Goal: Information Seeking & Learning: Learn about a topic

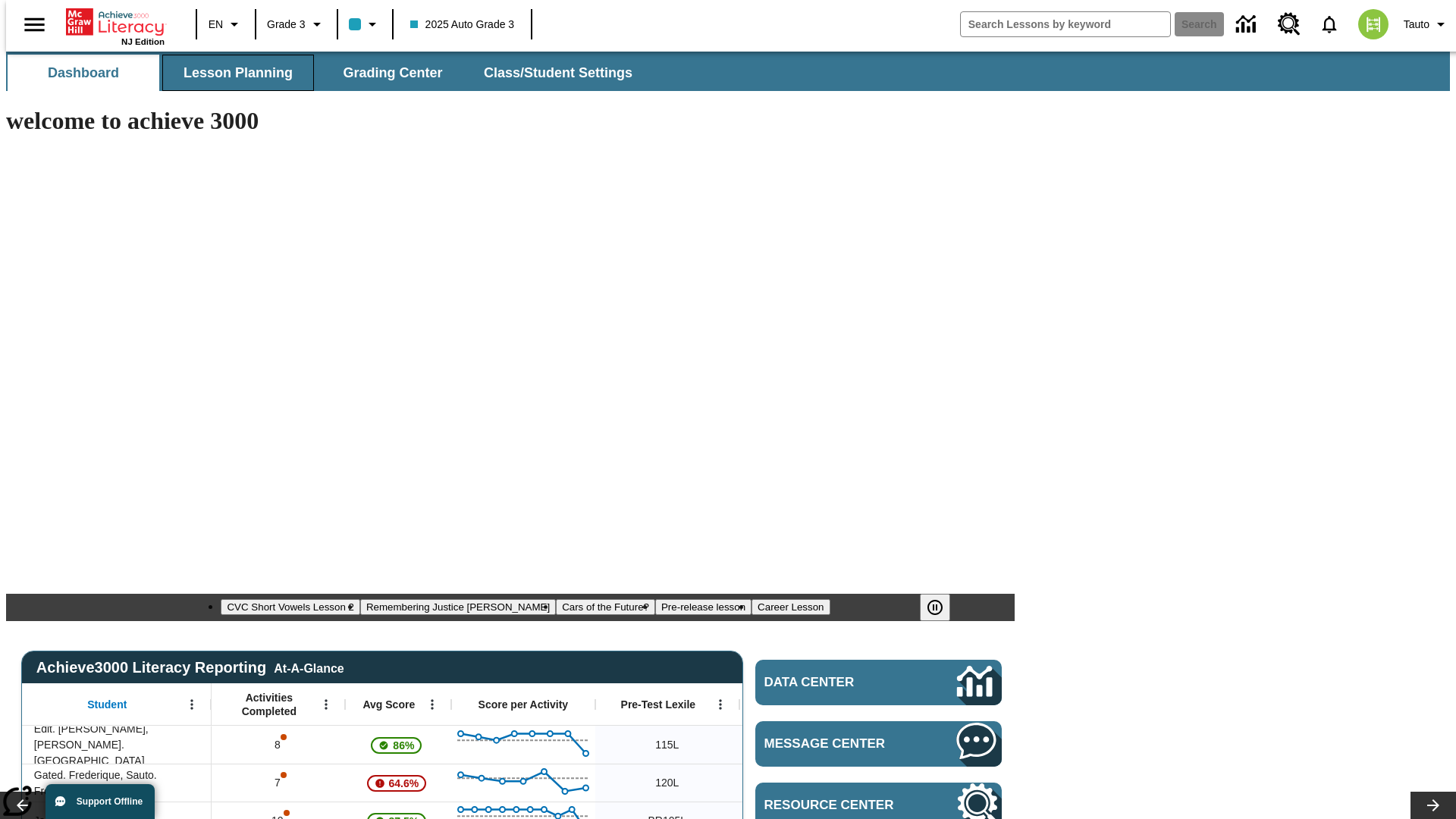
click at [232, 73] on span "Lesson Planning" at bounding box center [238, 74] width 110 height 18
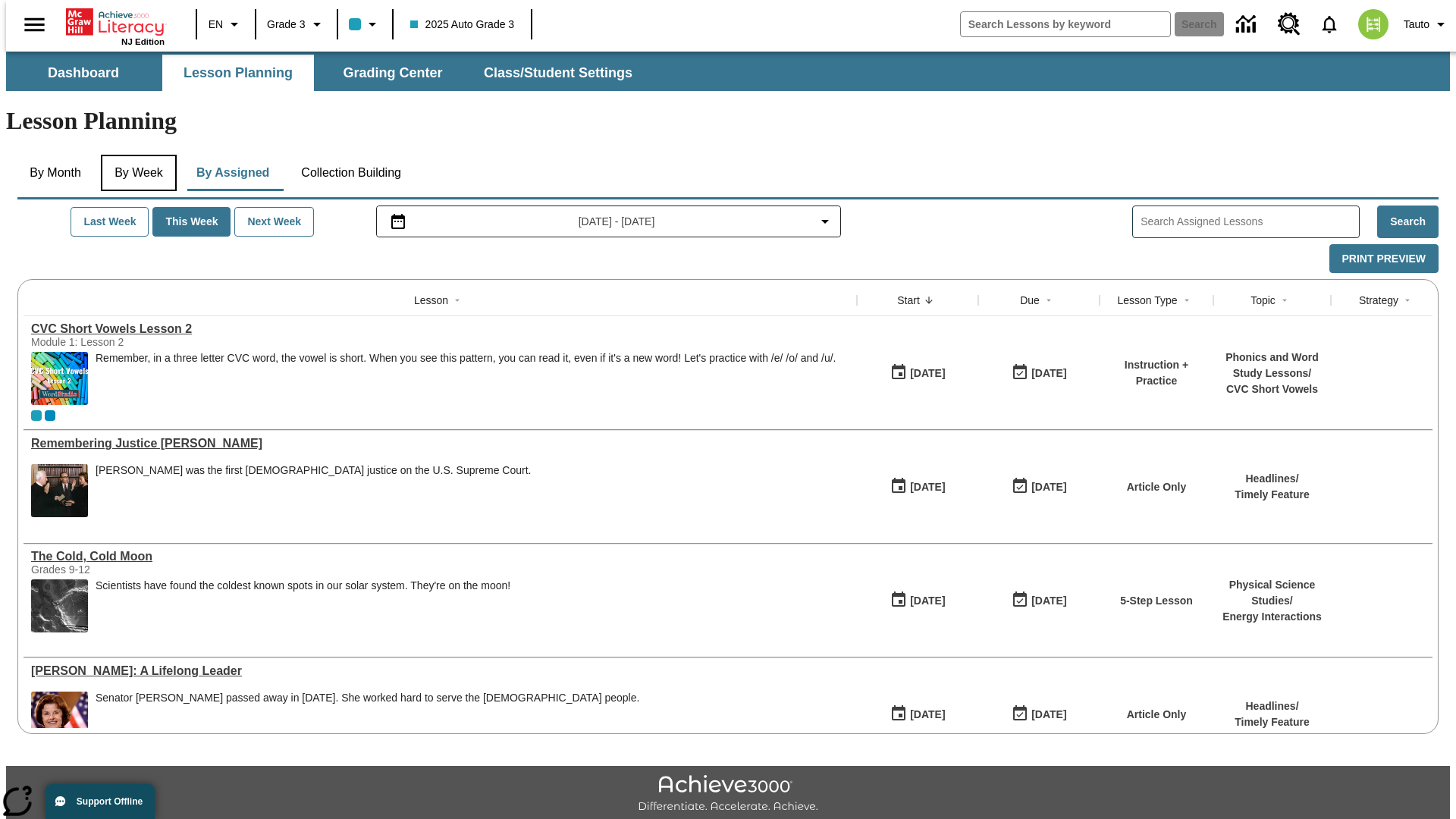
click at [136, 155] on button "By Week" at bounding box center [138, 174] width 76 height 37
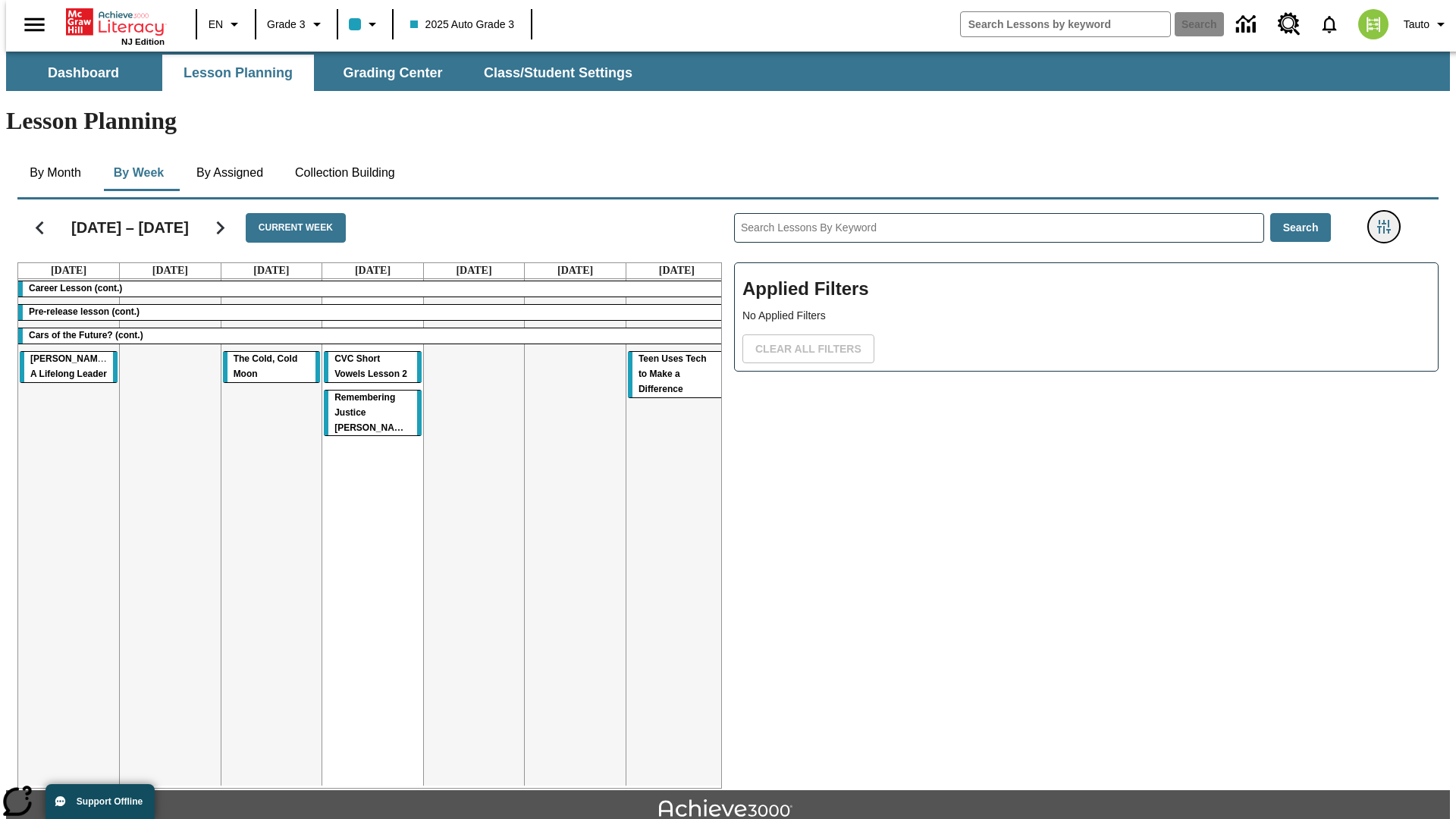
click at [1389, 220] on icon "Filters Side menu" at bounding box center [1384, 226] width 14 height 14
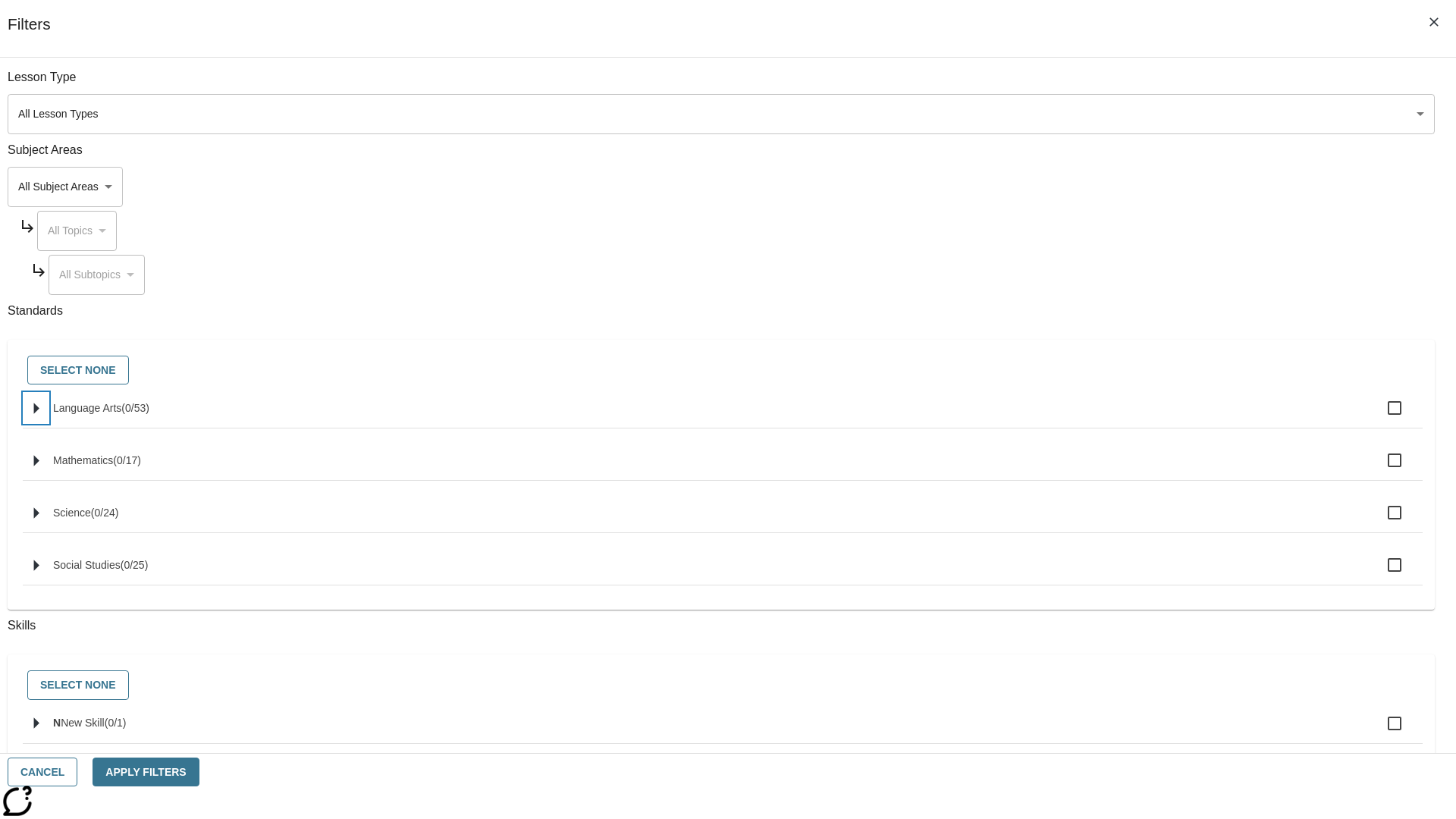
click at [39, 414] on icon "Select standards" at bounding box center [37, 409] width 6 height 11
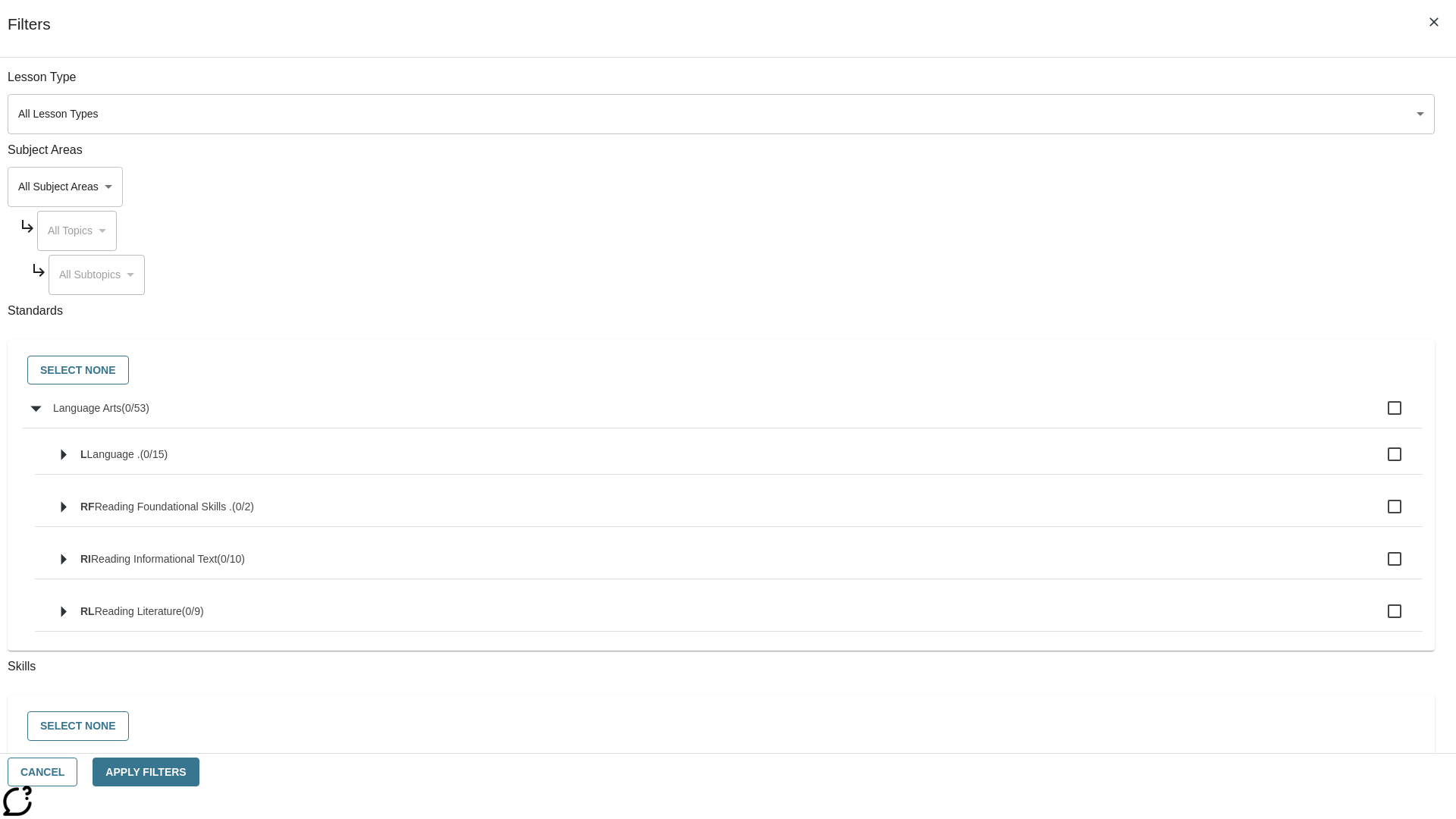
click at [1103, 417] on label "Language Arts ( 0 / 53 )" at bounding box center [732, 408] width 1358 height 32
click at [1378, 417] on input "Language Arts ( 0 / 53 )" at bounding box center [1394, 408] width 32 height 32
checkbox input "true"
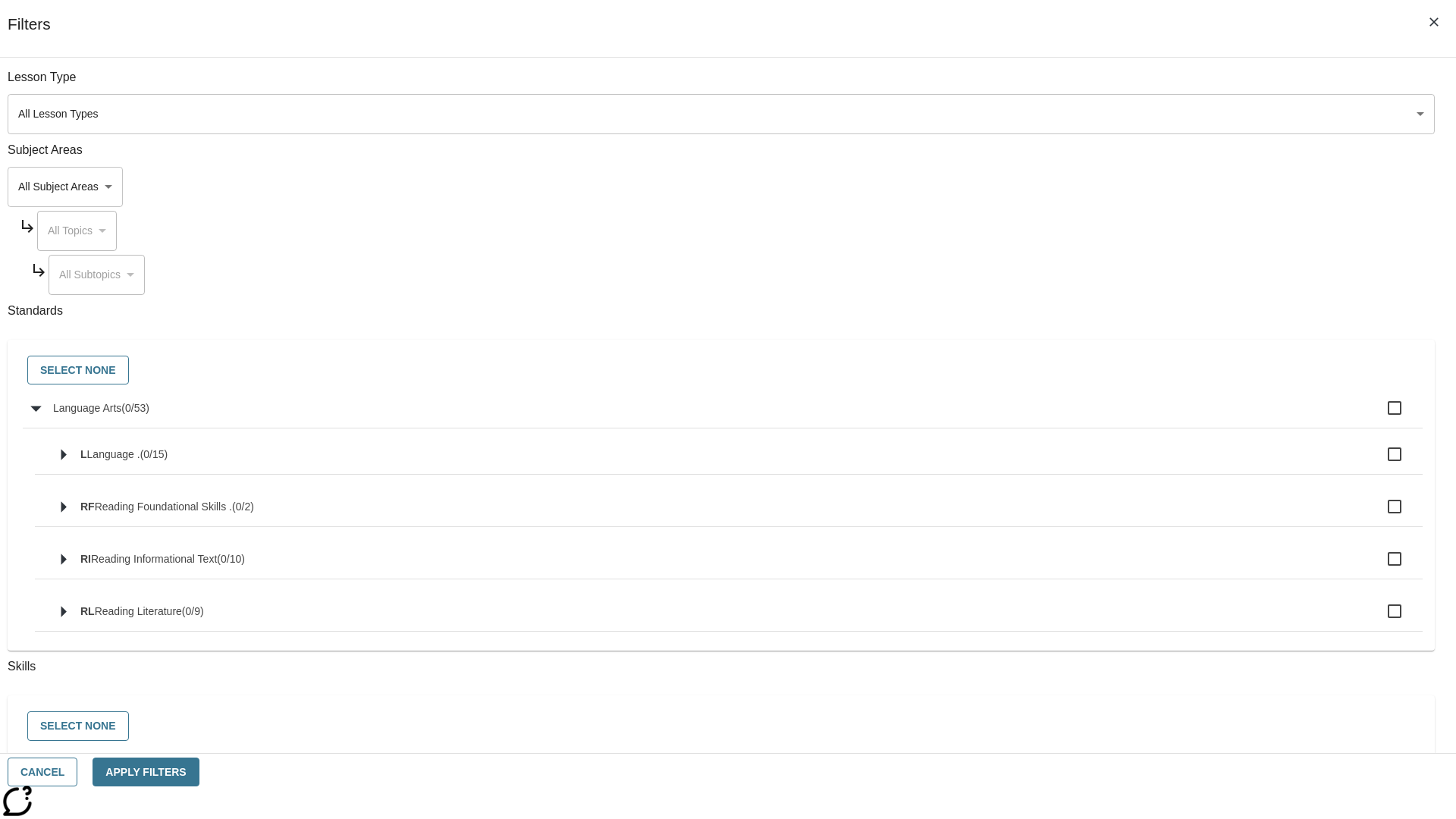
checkbox input "true"
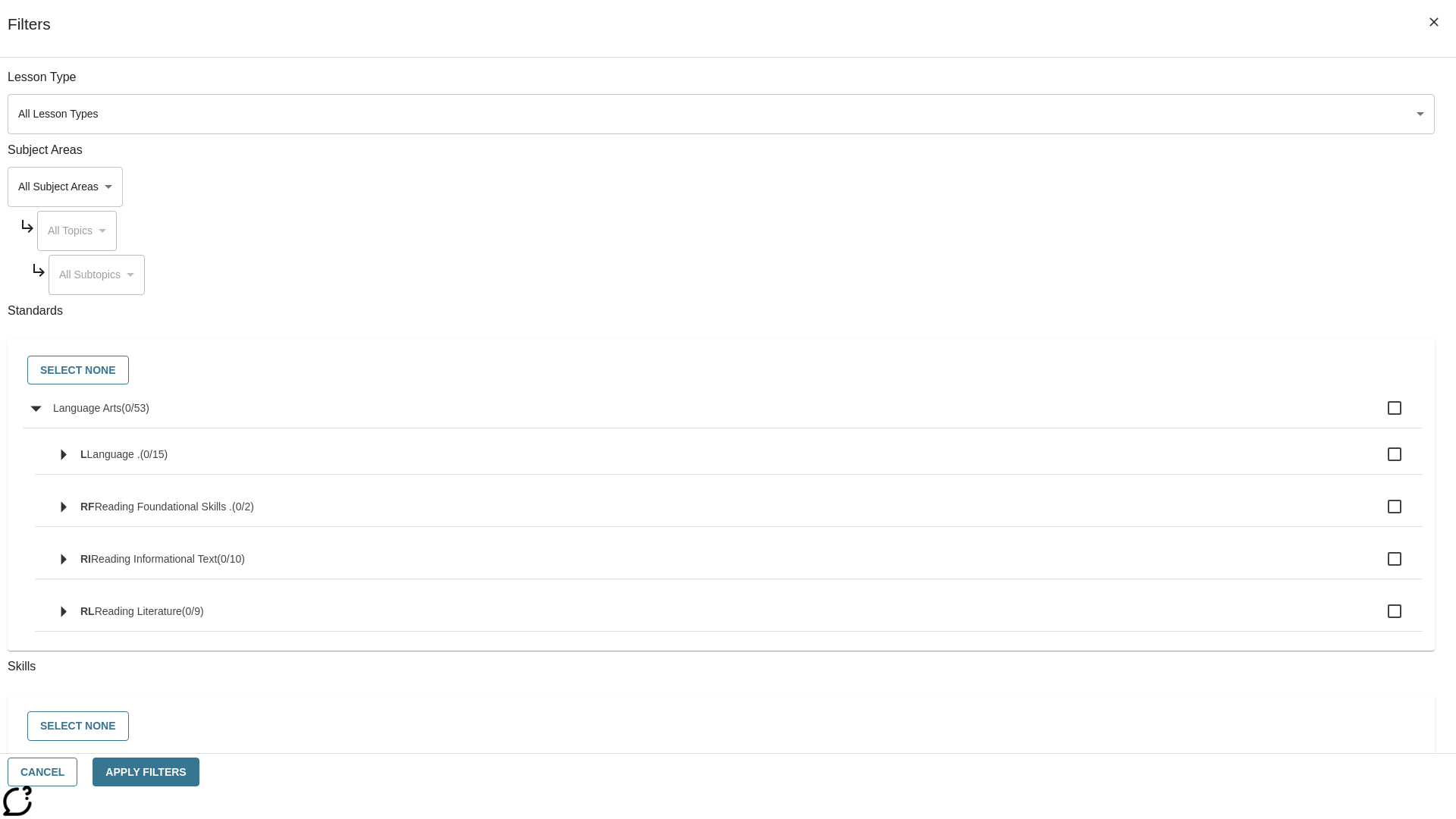
checkbox input "true"
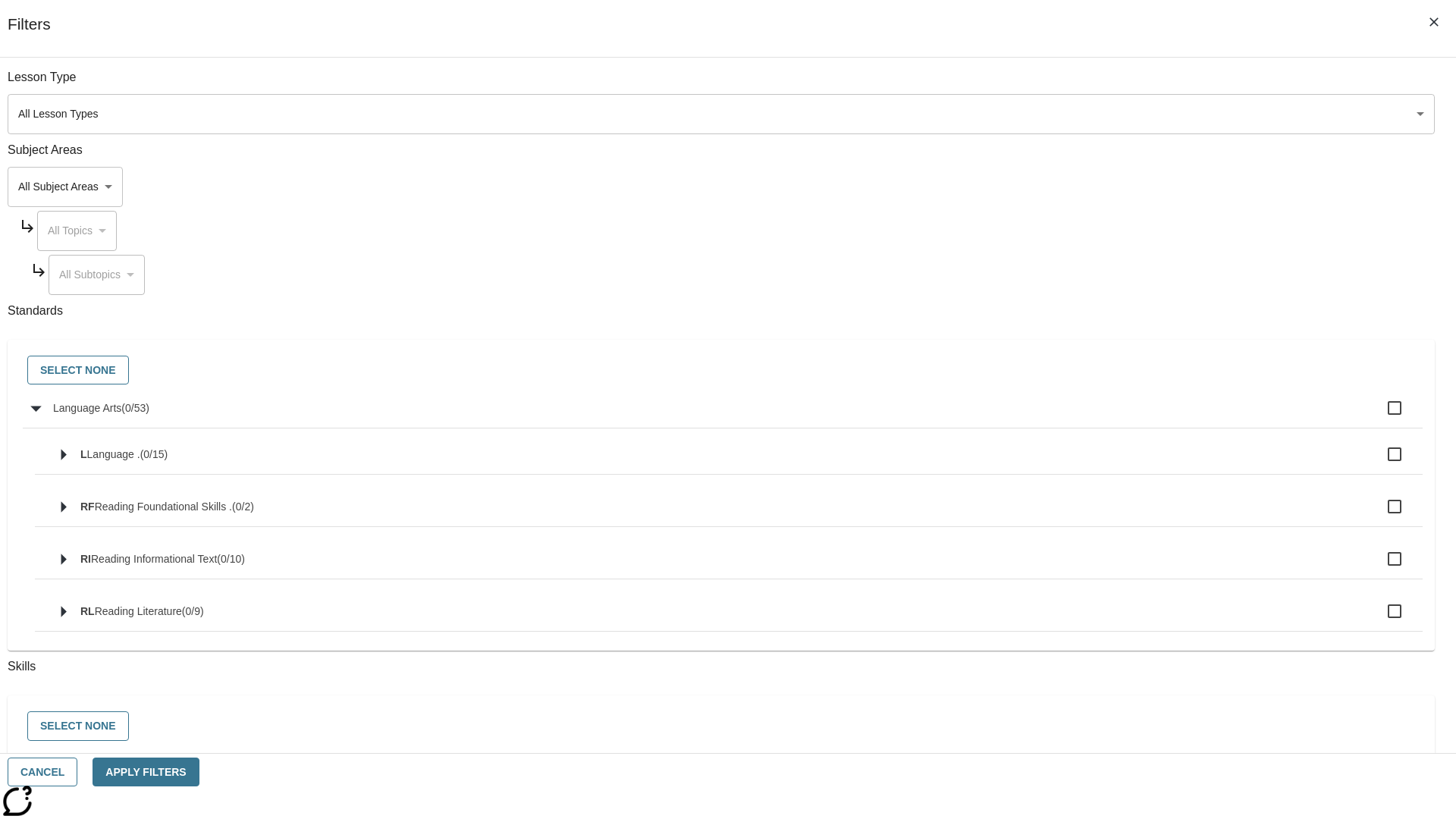
checkbox input "true"
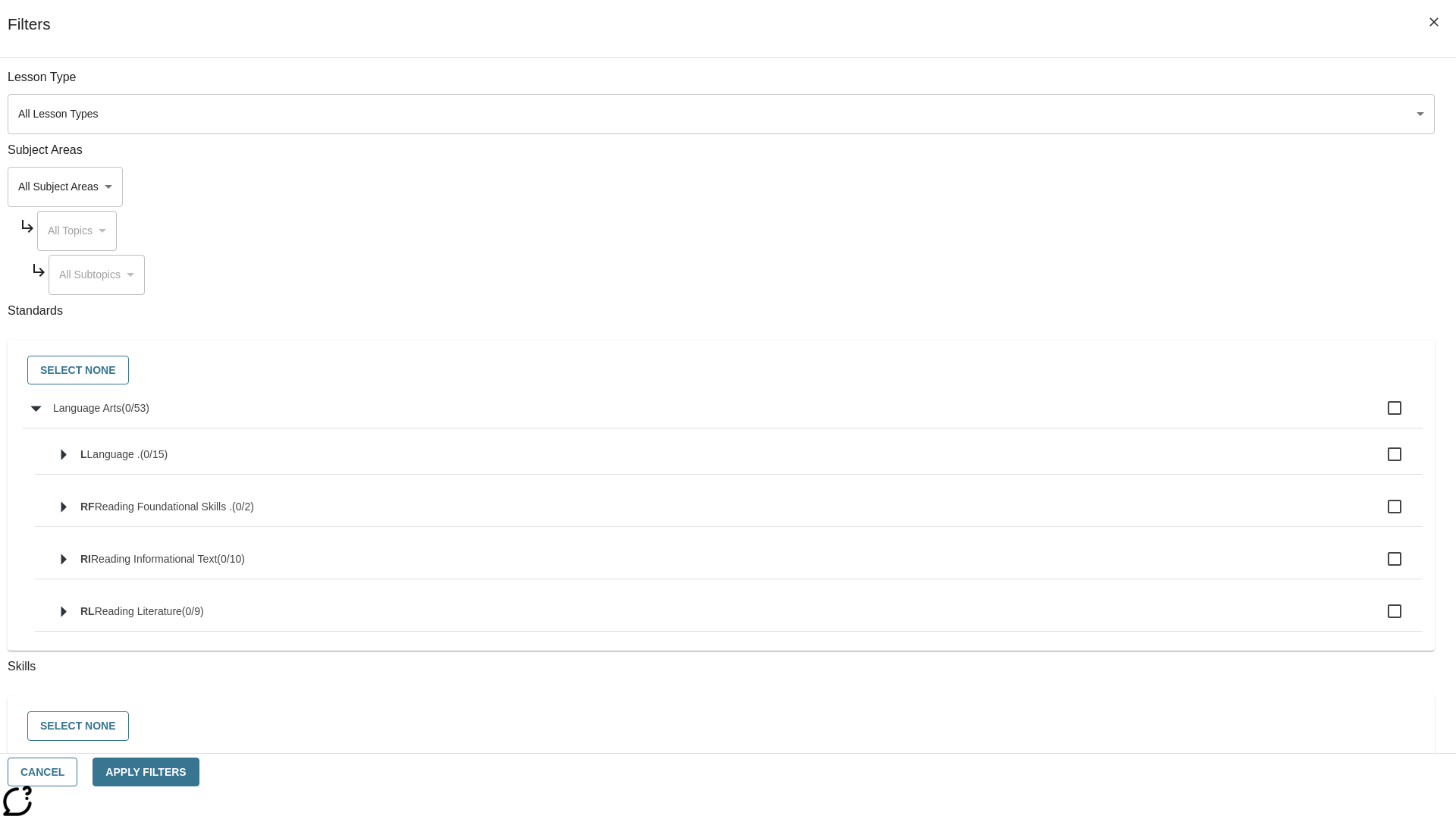
checkbox input "true"
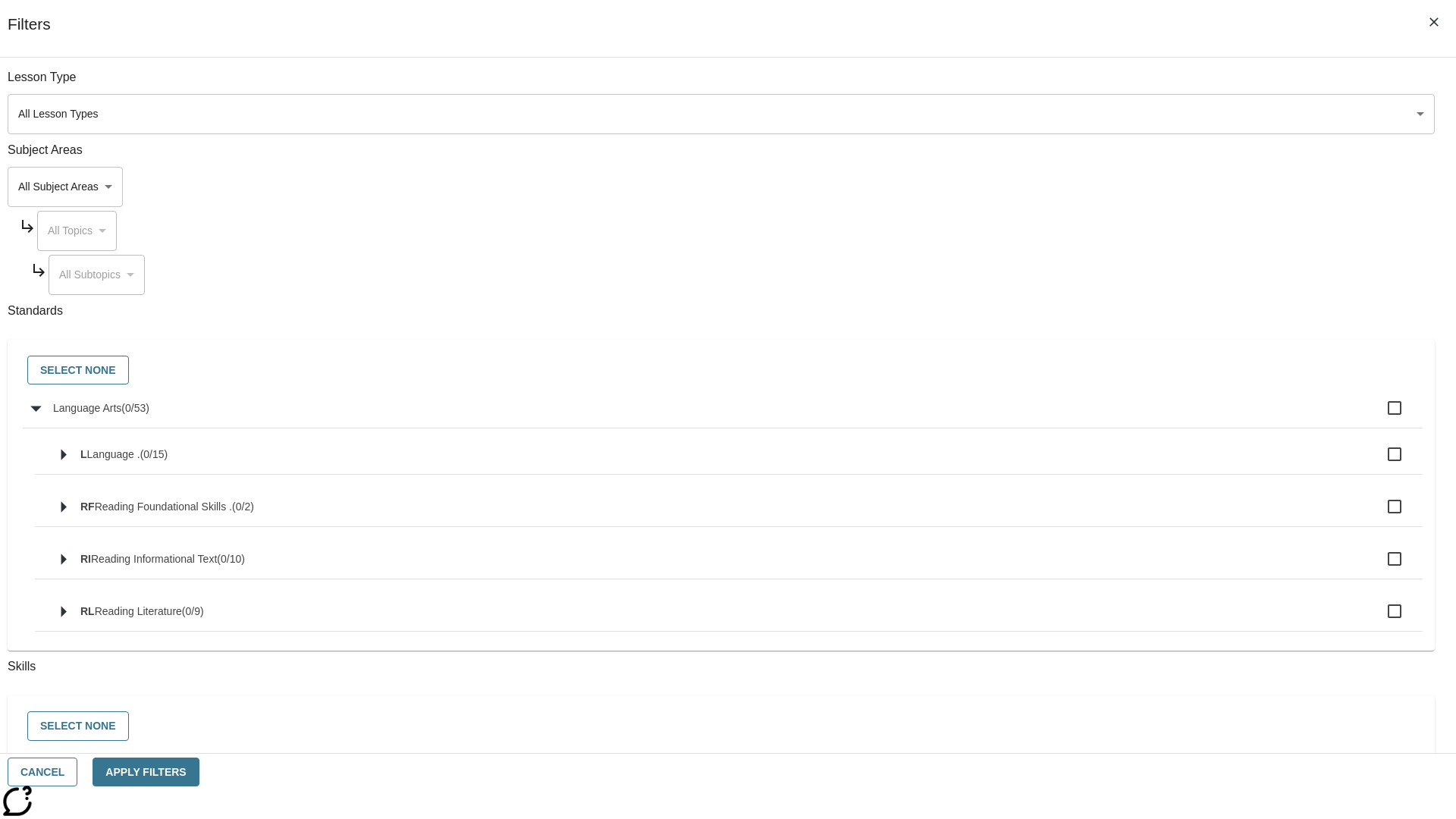
checkbox input "true"
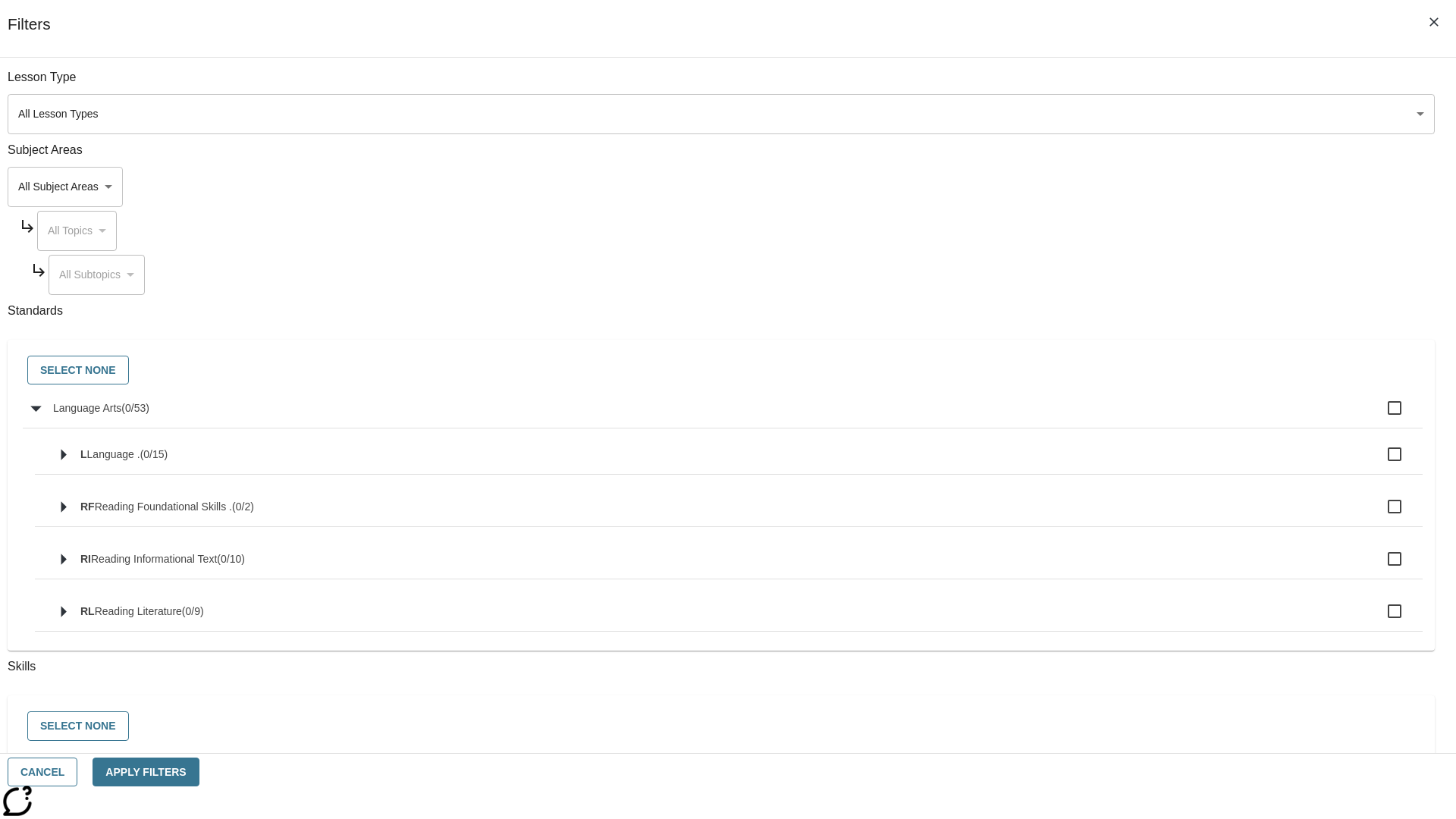
checkbox input "true"
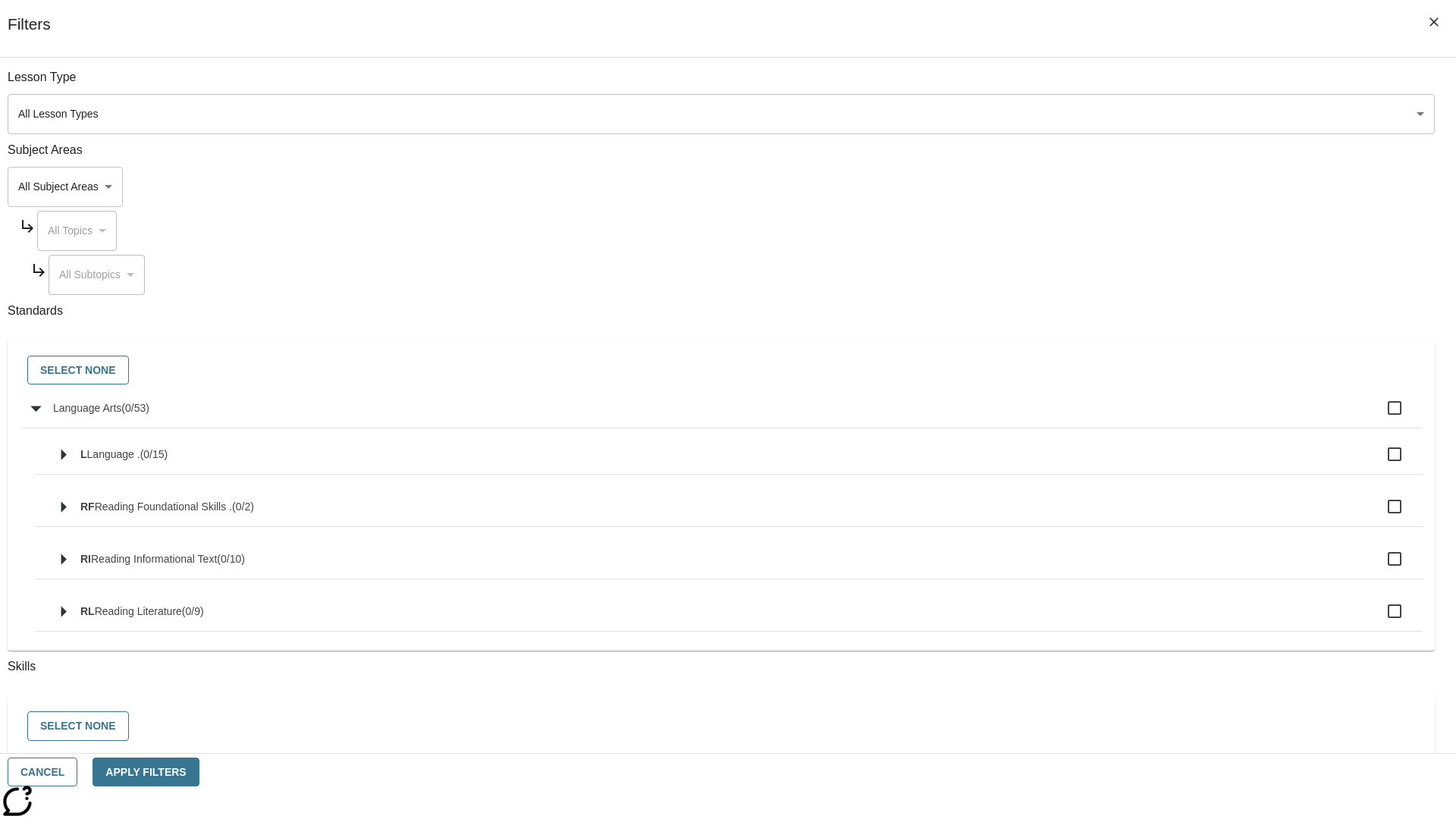
checkbox input "true"
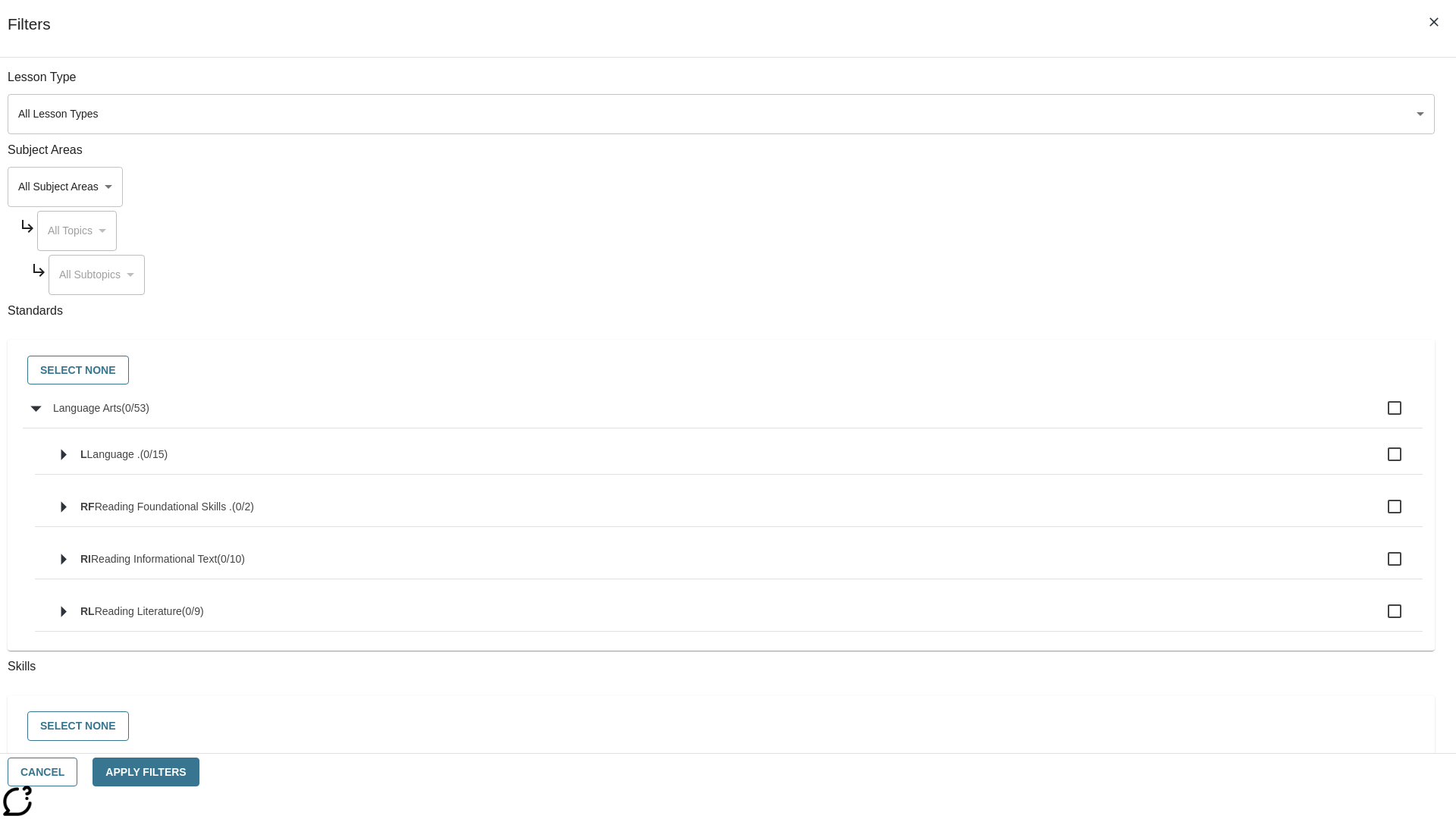
checkbox input "true"
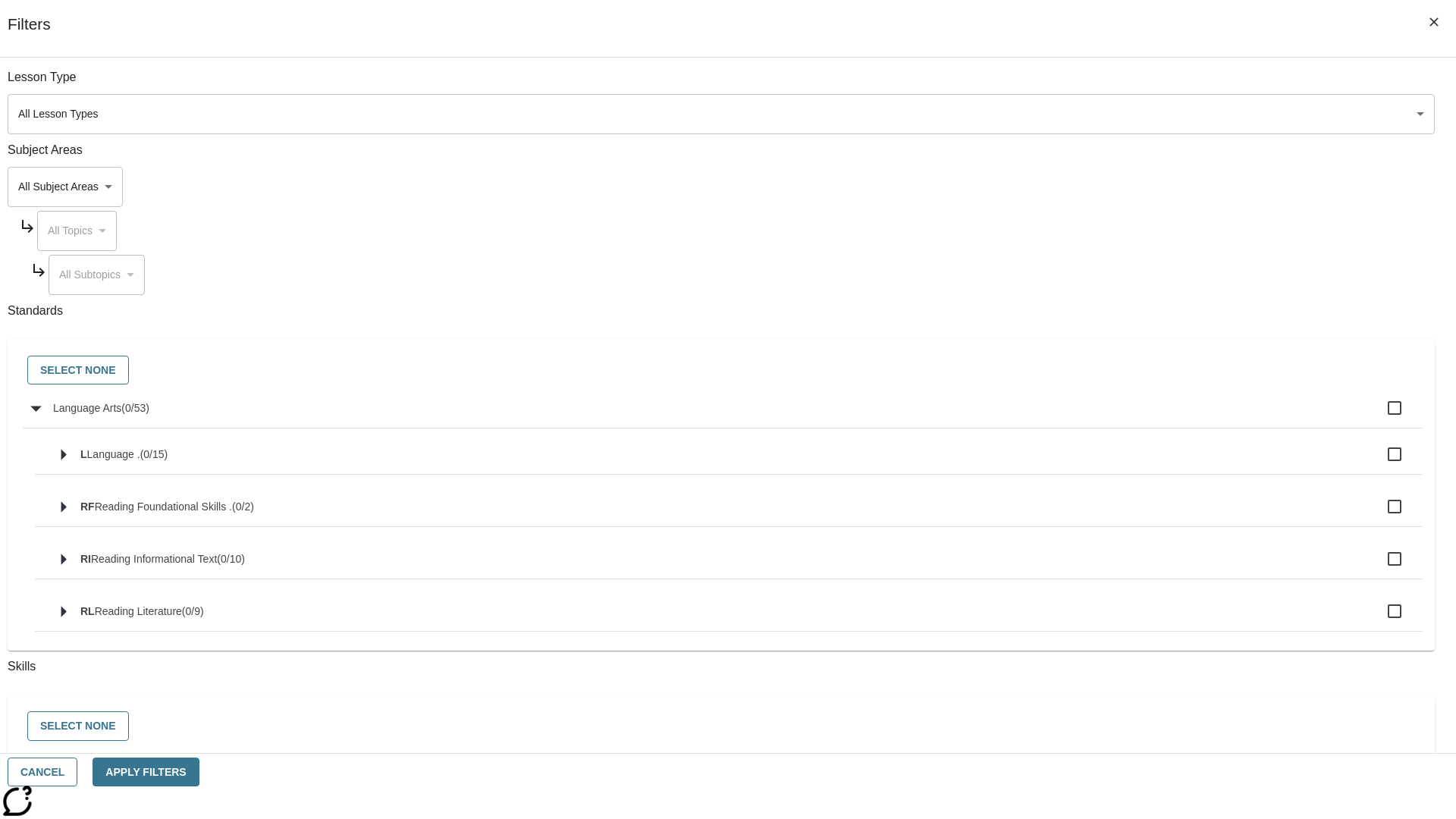
checkbox input "true"
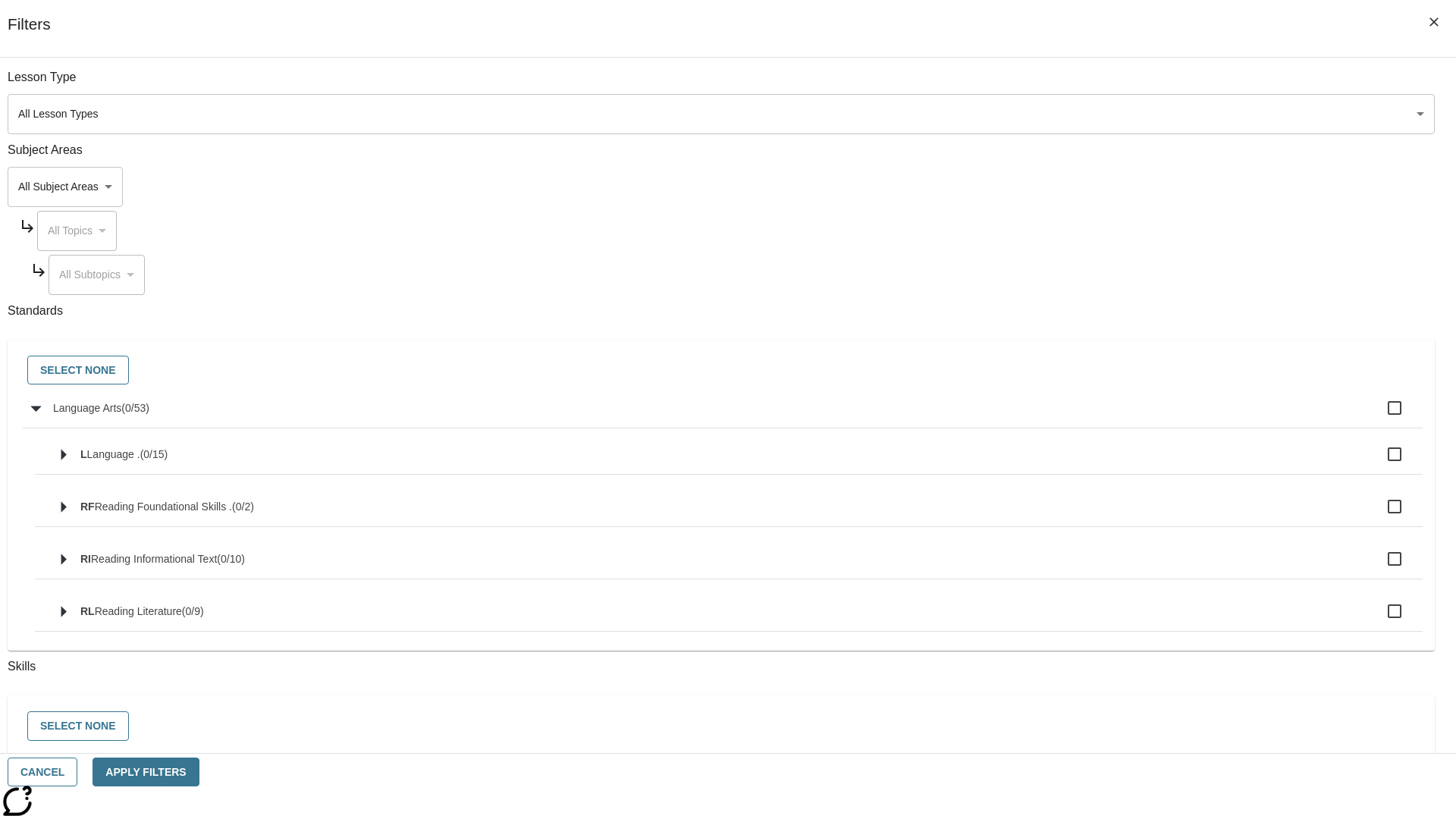
checkbox input "true"
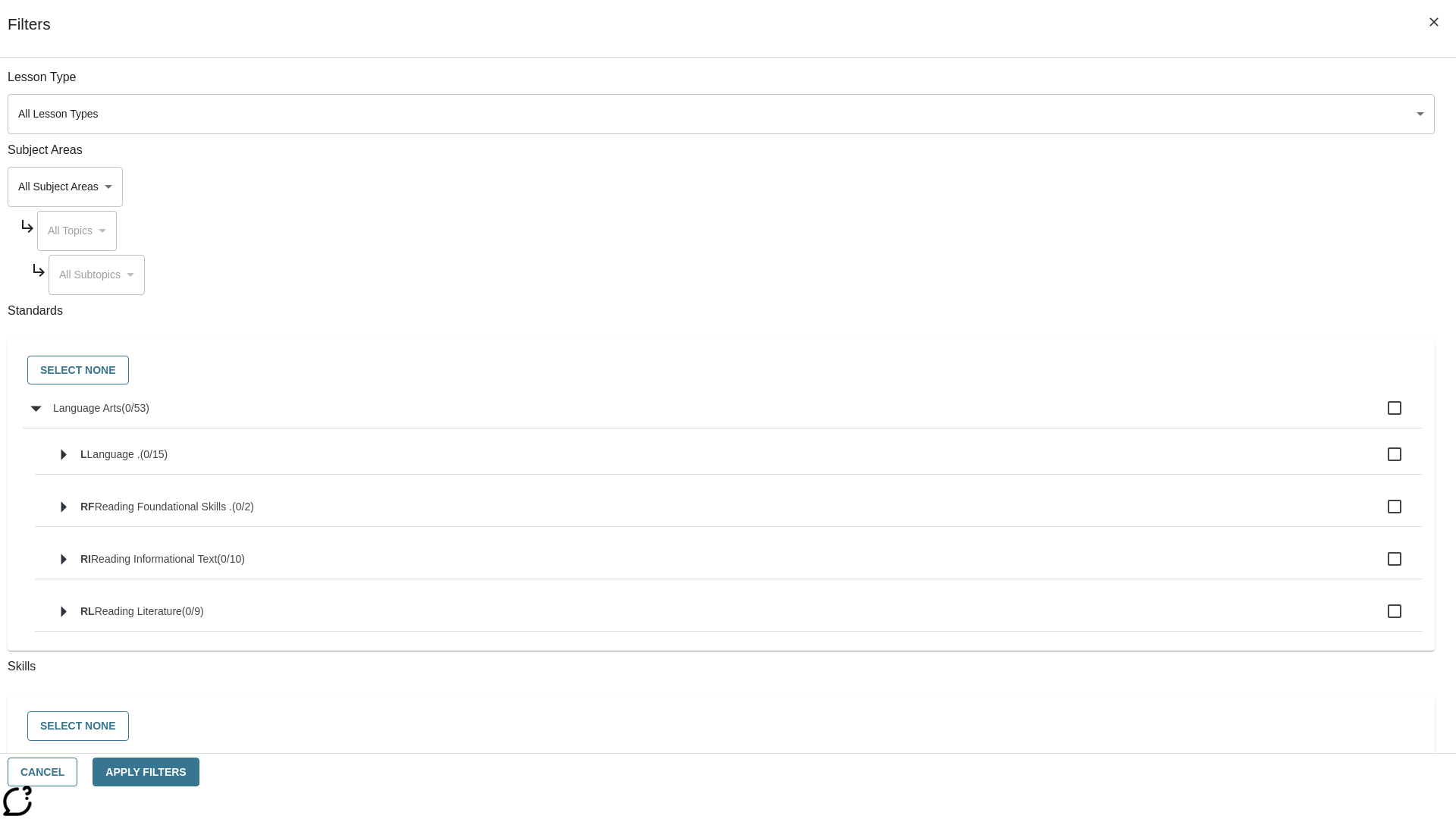
checkbox input "true"
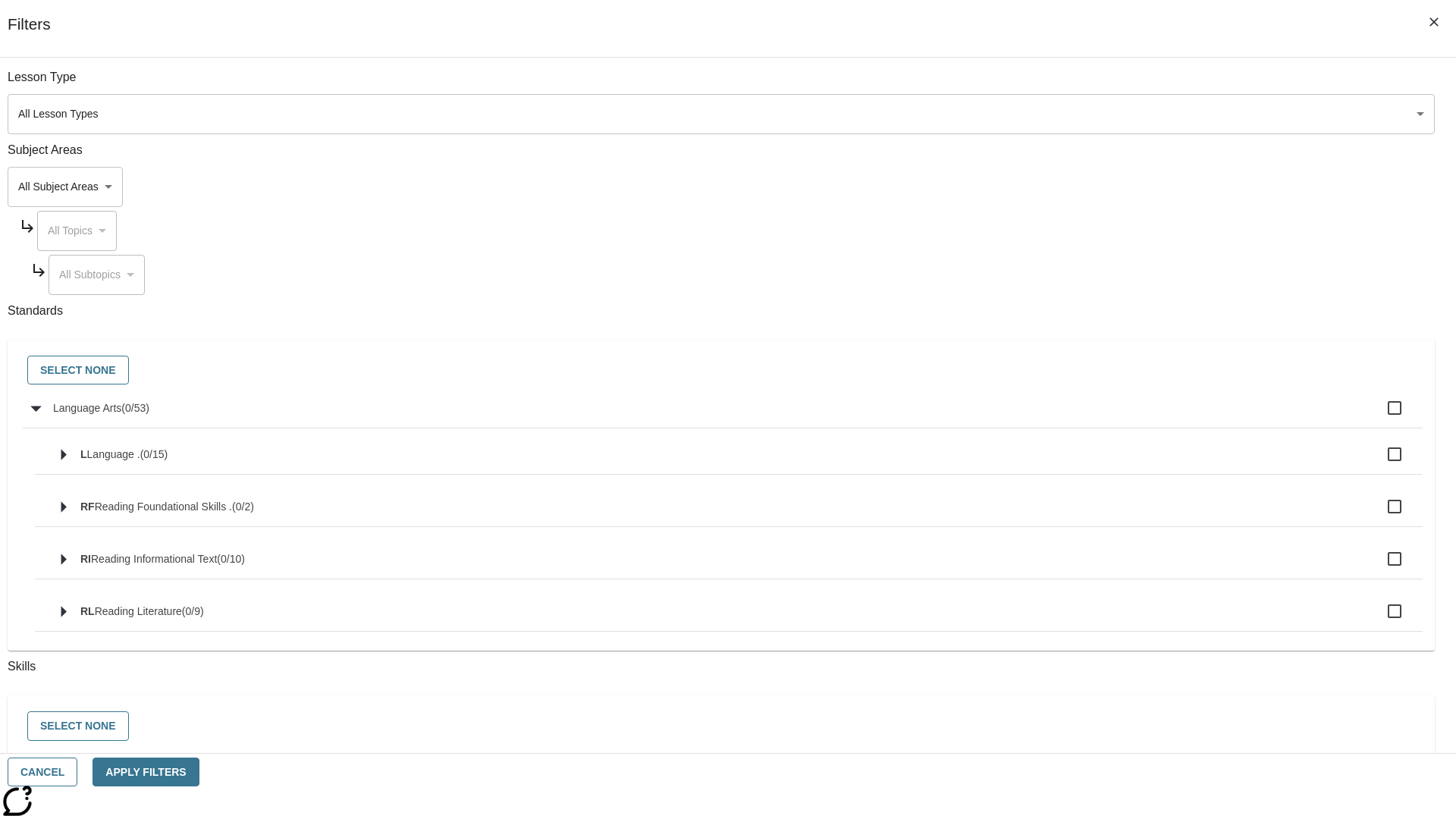
checkbox input "true"
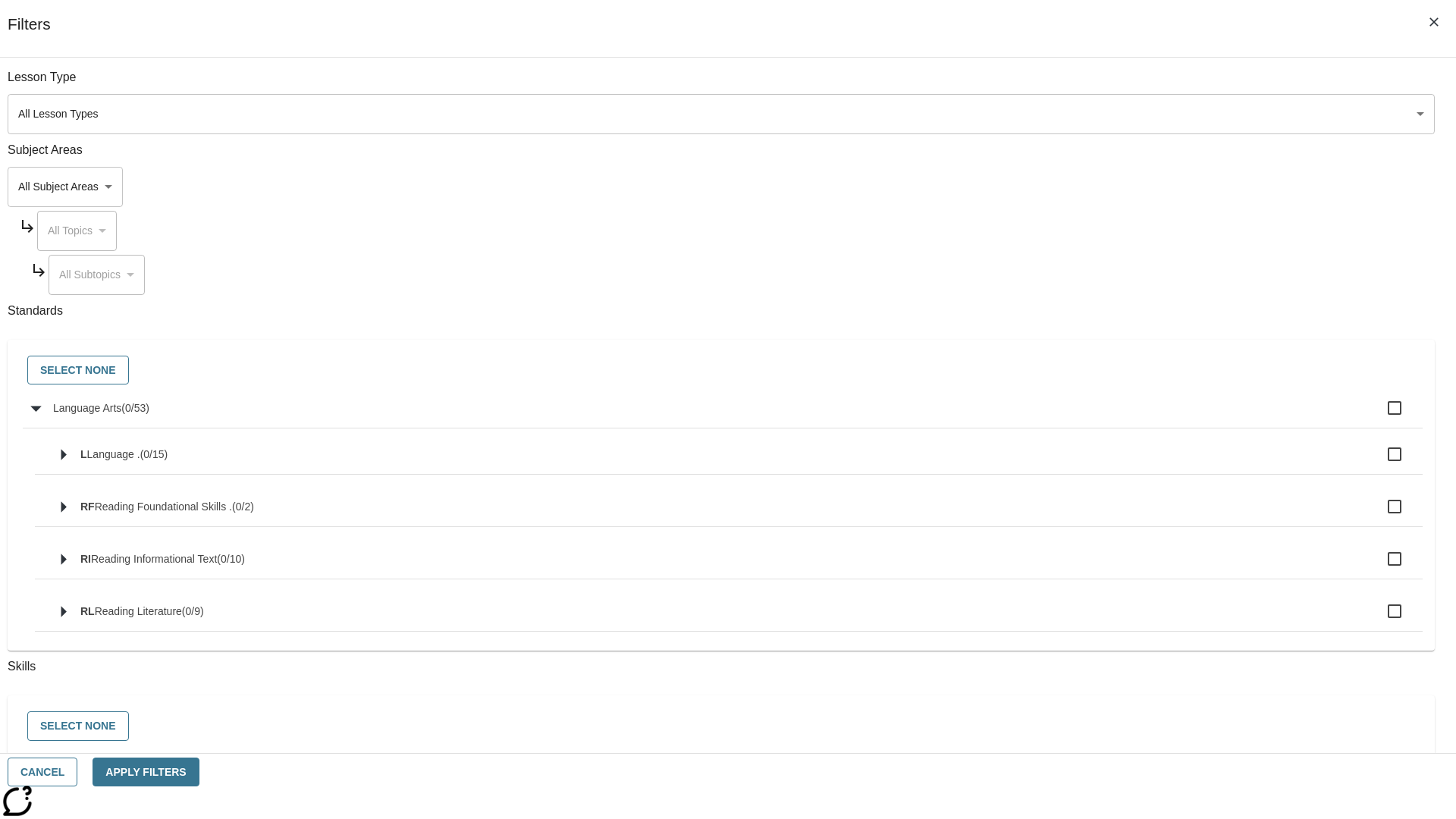
checkbox input "true"
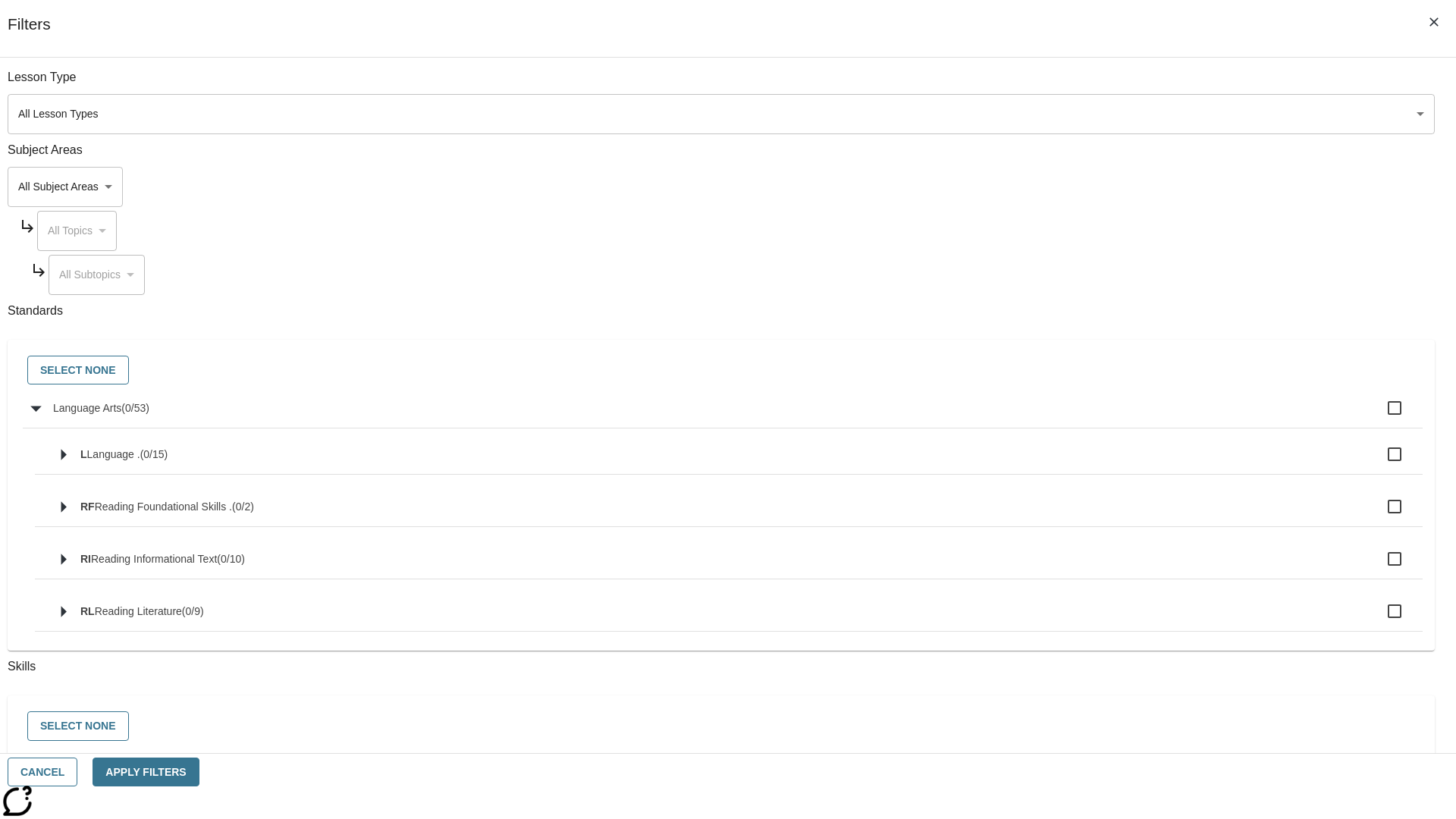
checkbox input "true"
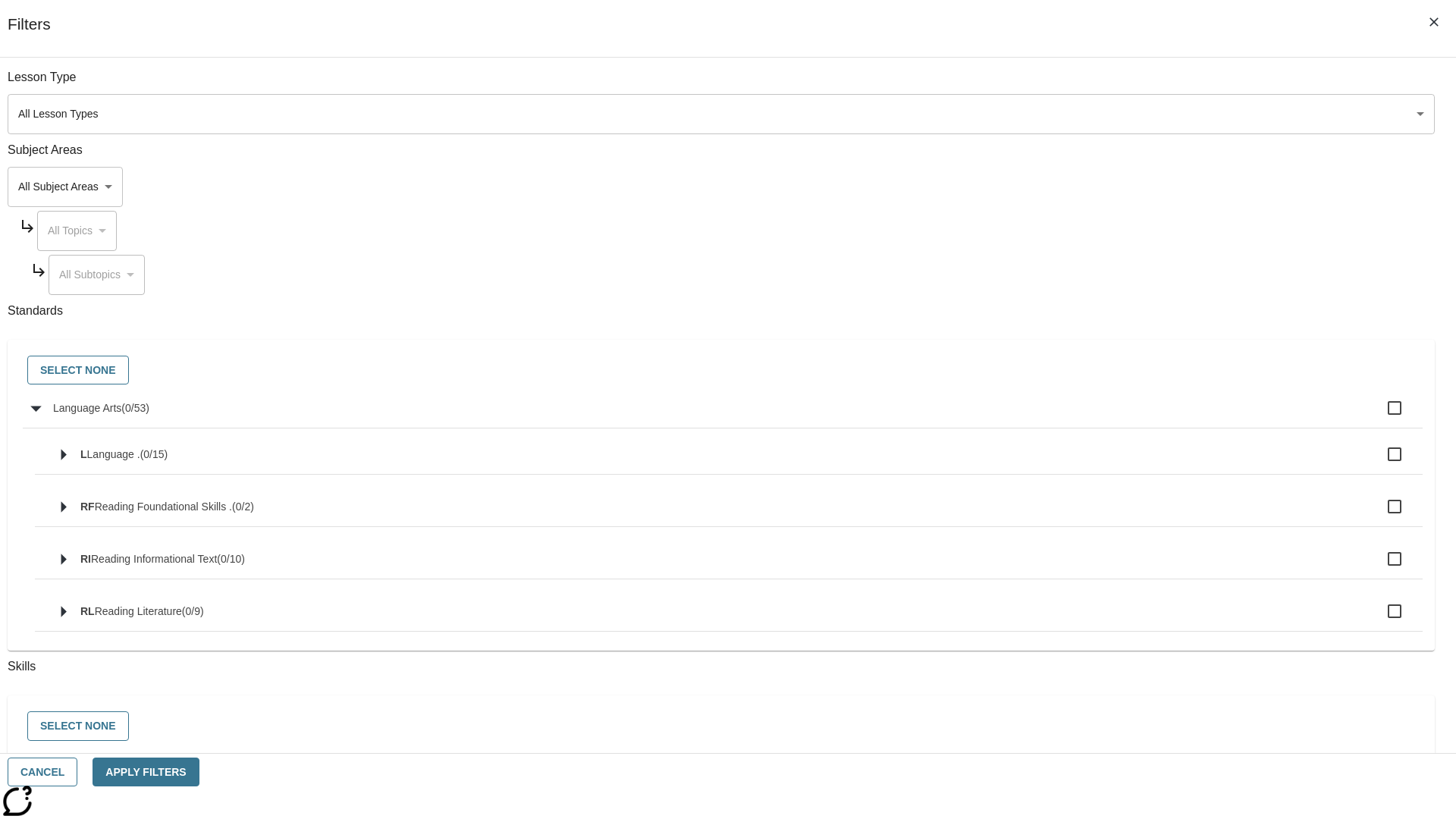
checkbox input "true"
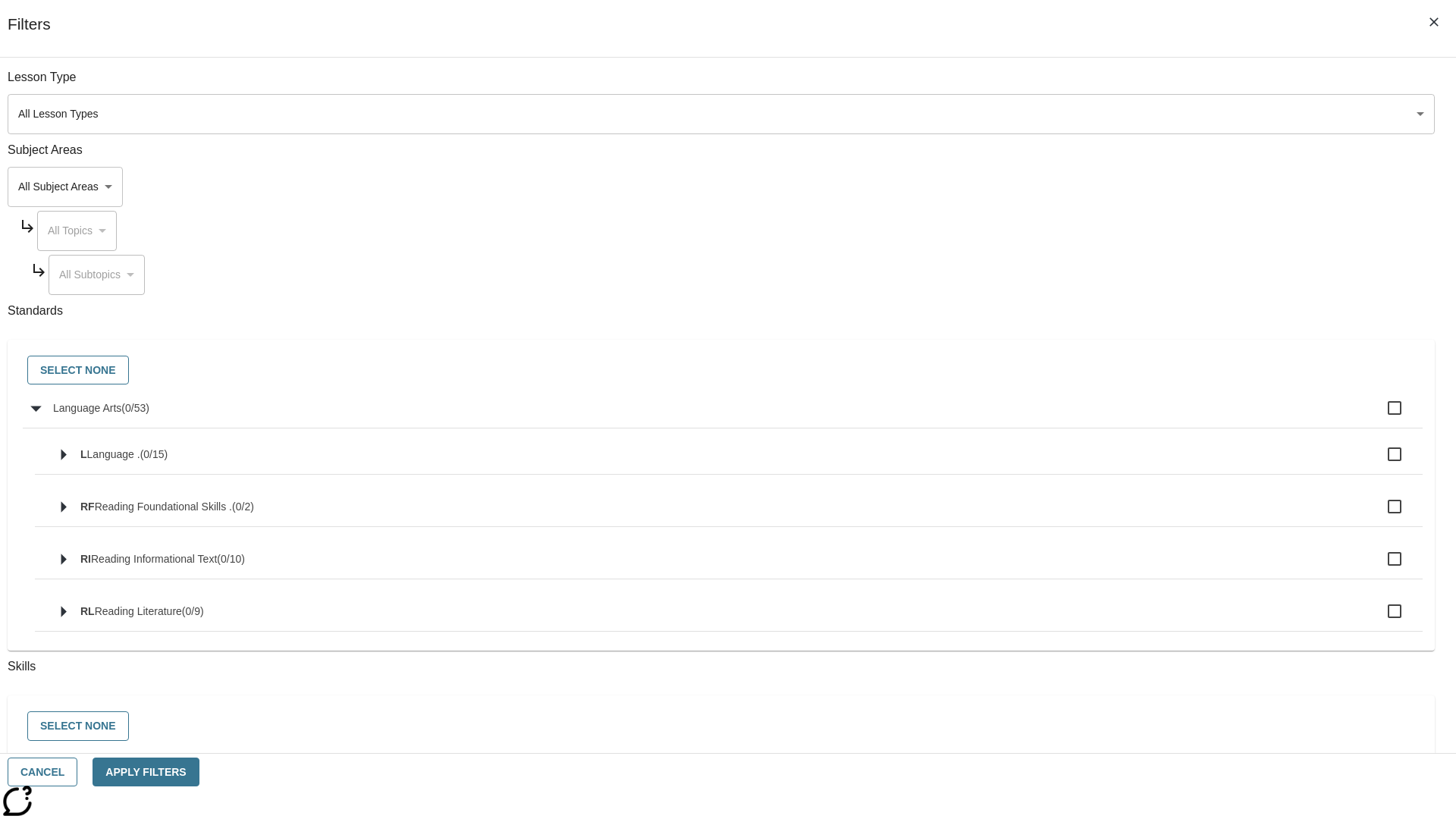
checkbox input "true"
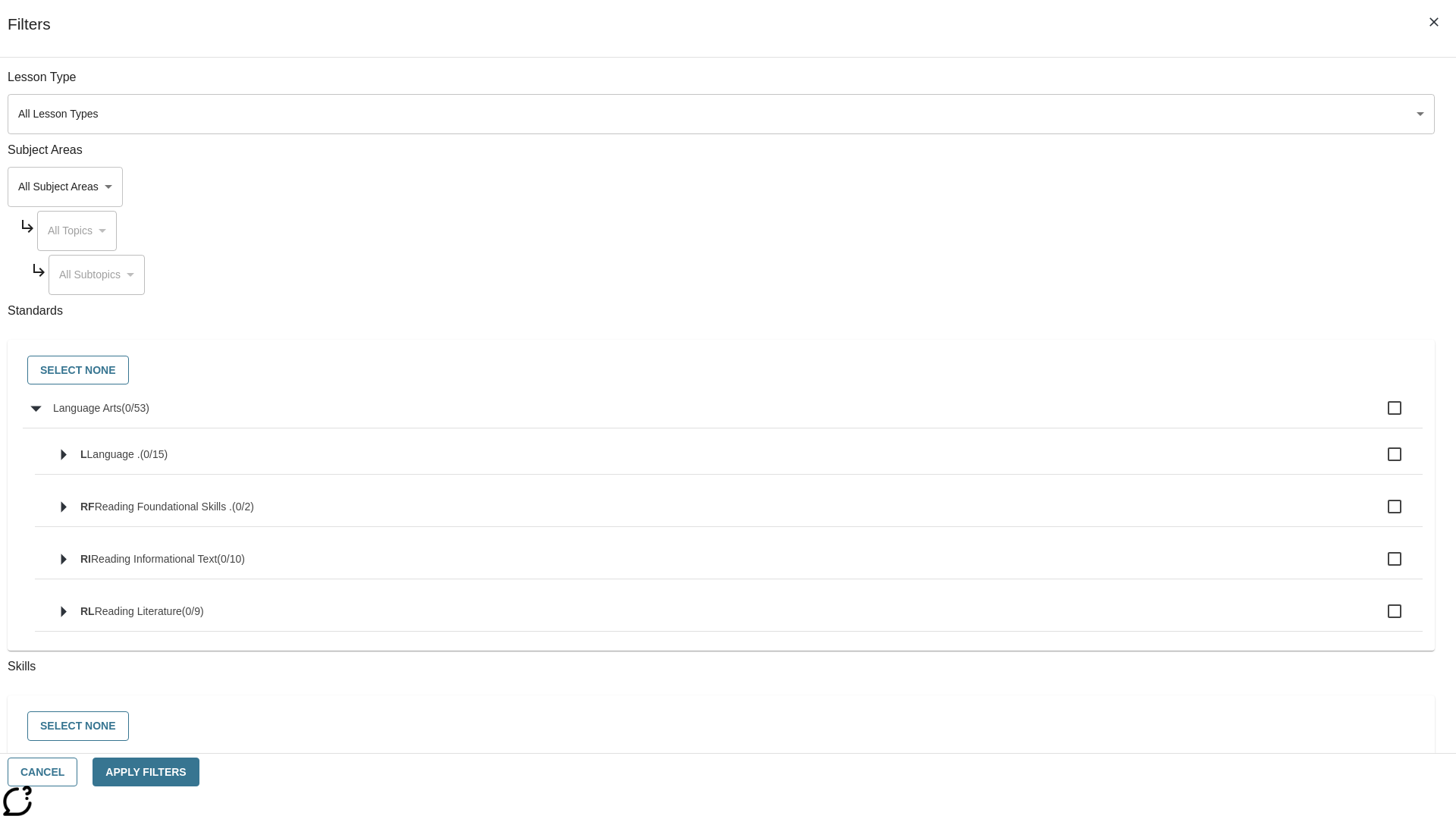
checkbox input "true"
click at [129, 371] on button "Select None" at bounding box center [78, 370] width 102 height 30
checkbox input "false"
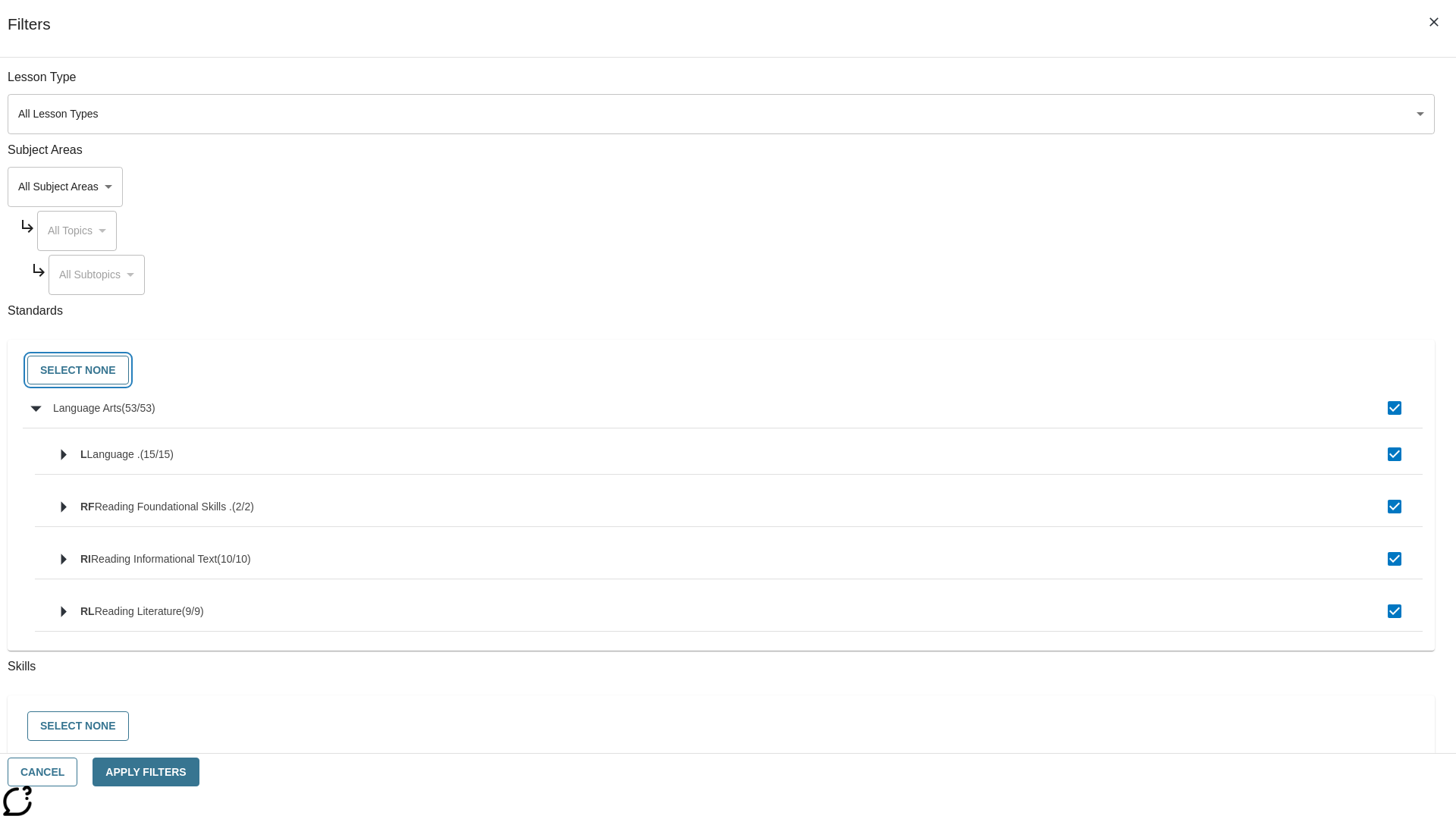
checkbox input "false"
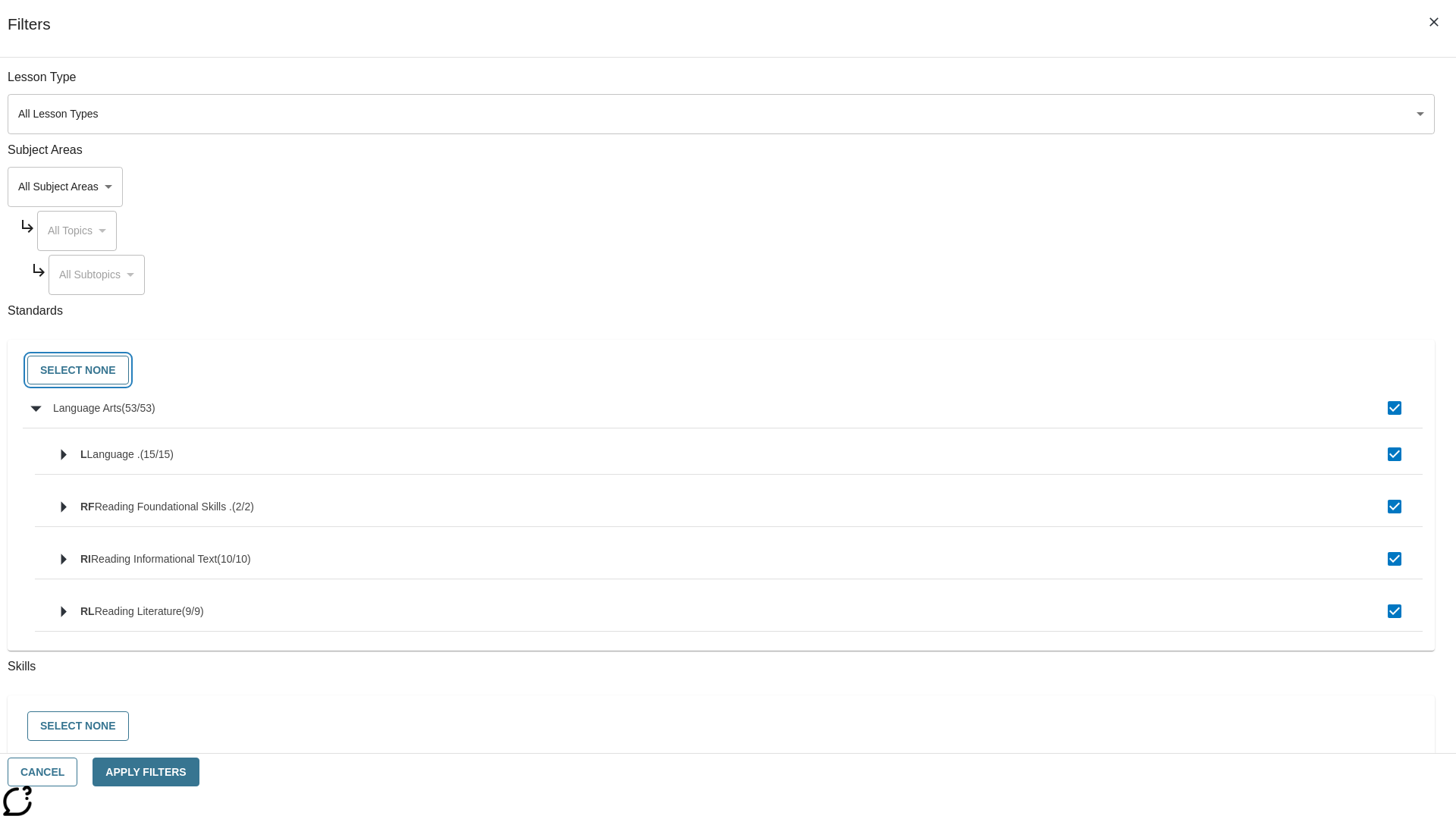
checkbox input "false"
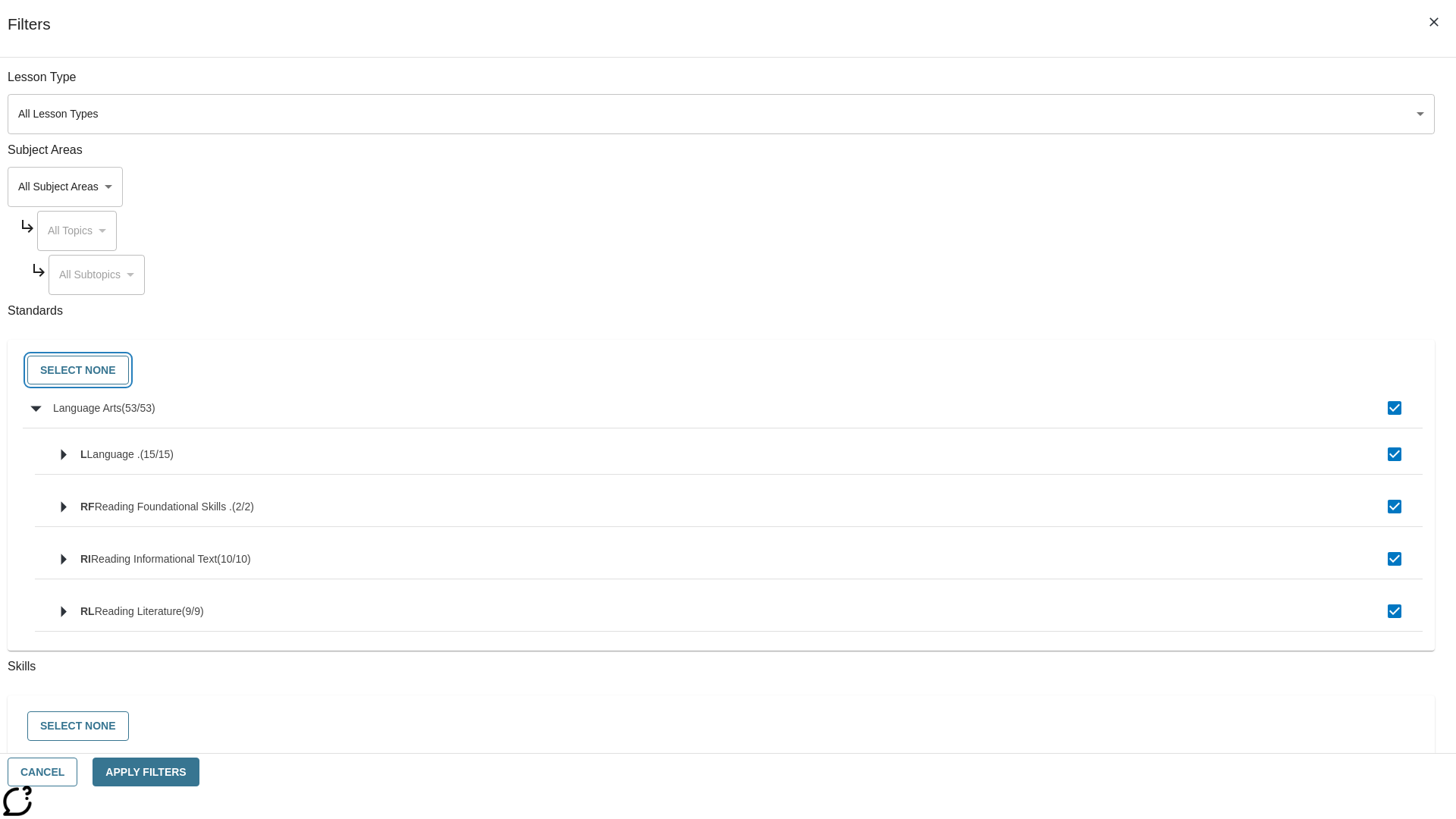
checkbox input "false"
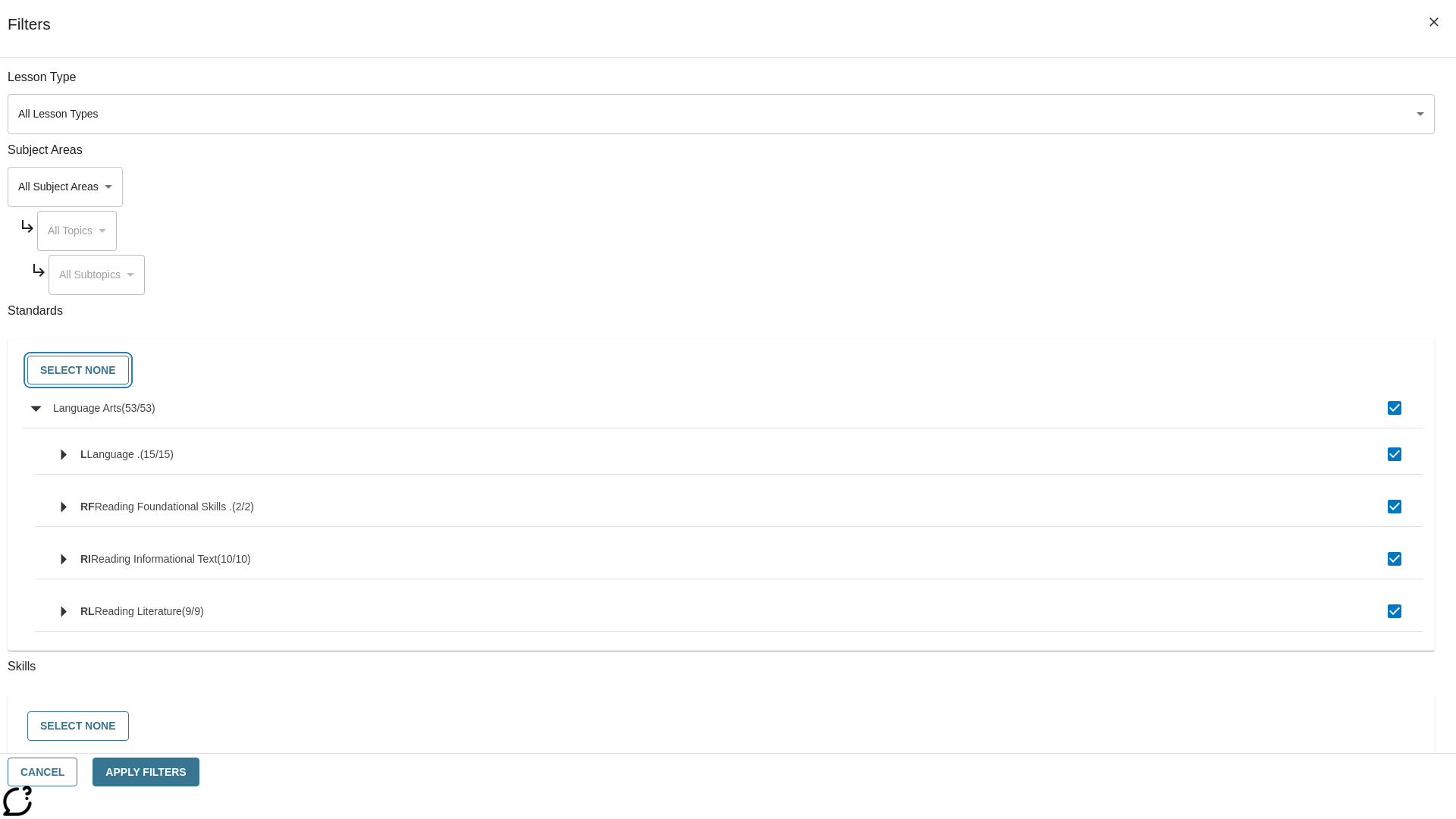
checkbox input "false"
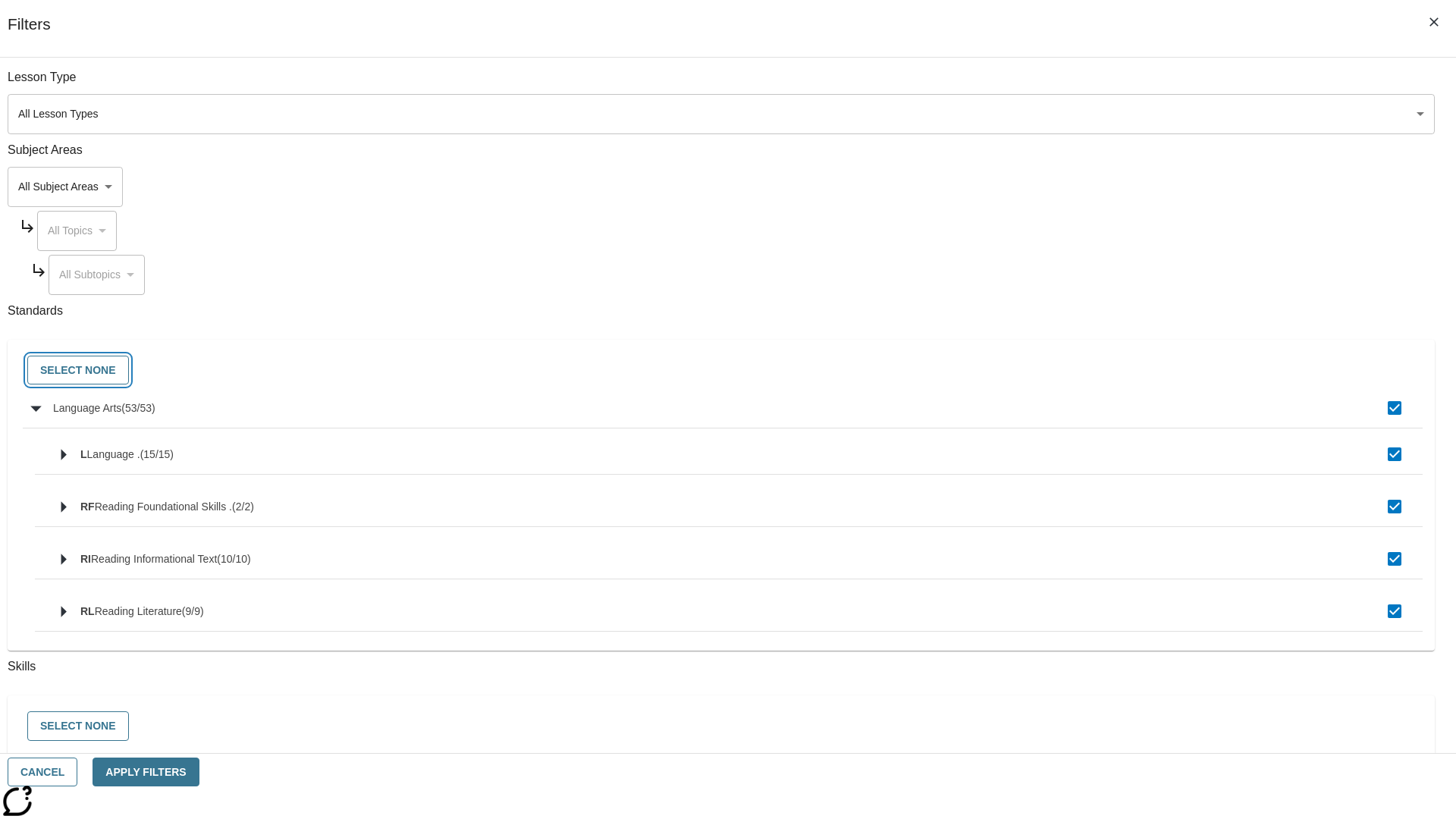
checkbox input "false"
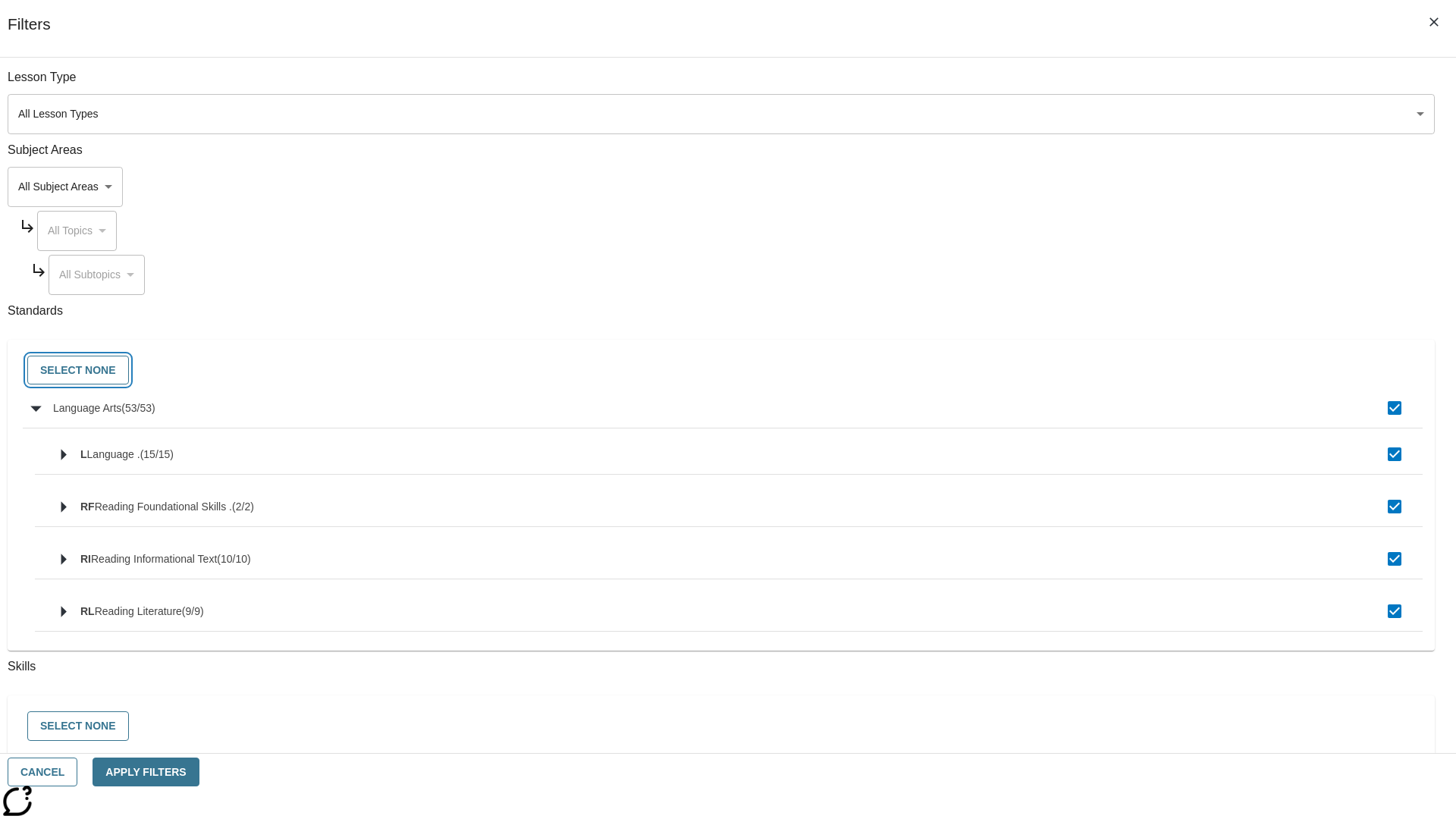
checkbox input "false"
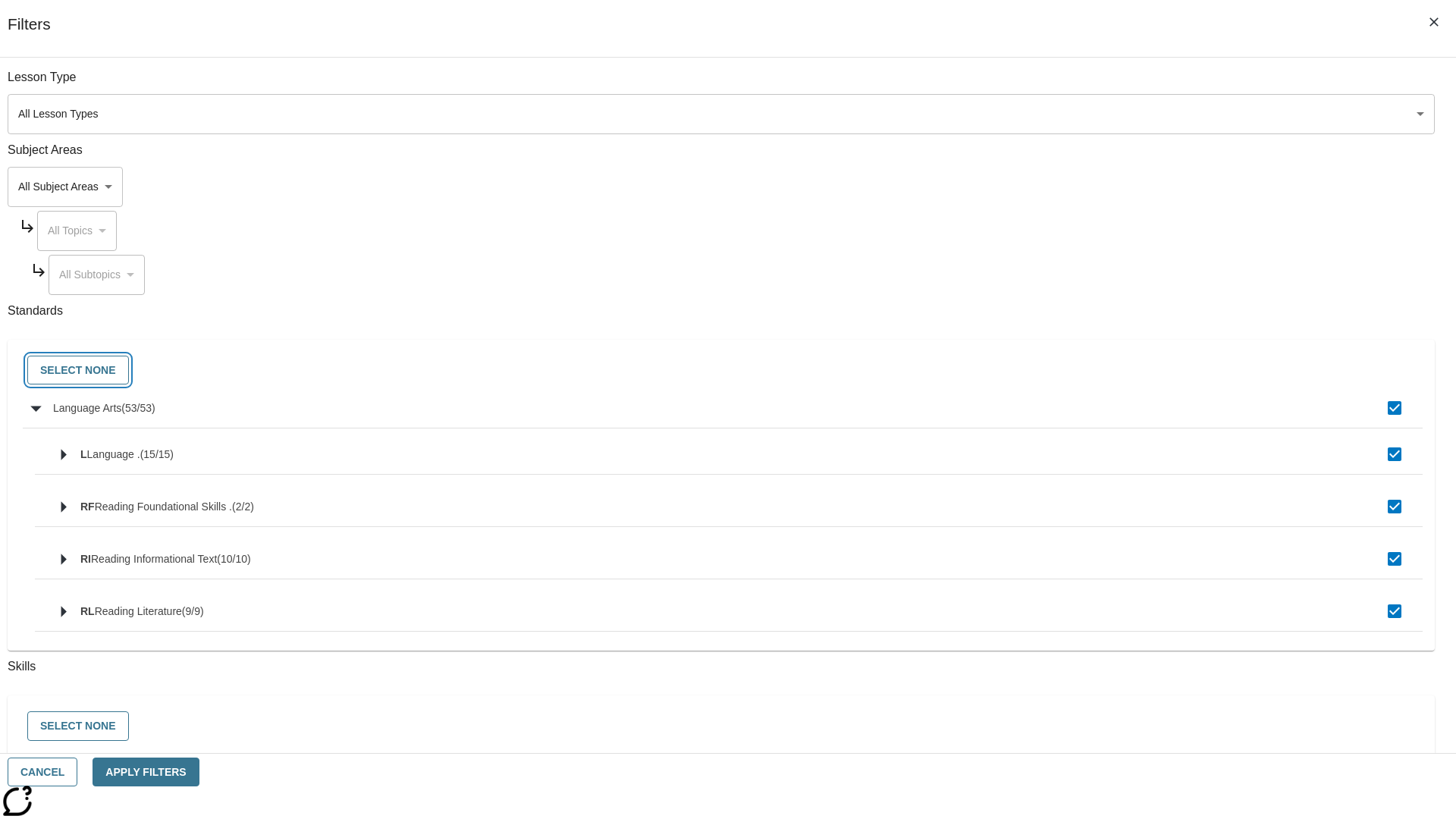
checkbox input "false"
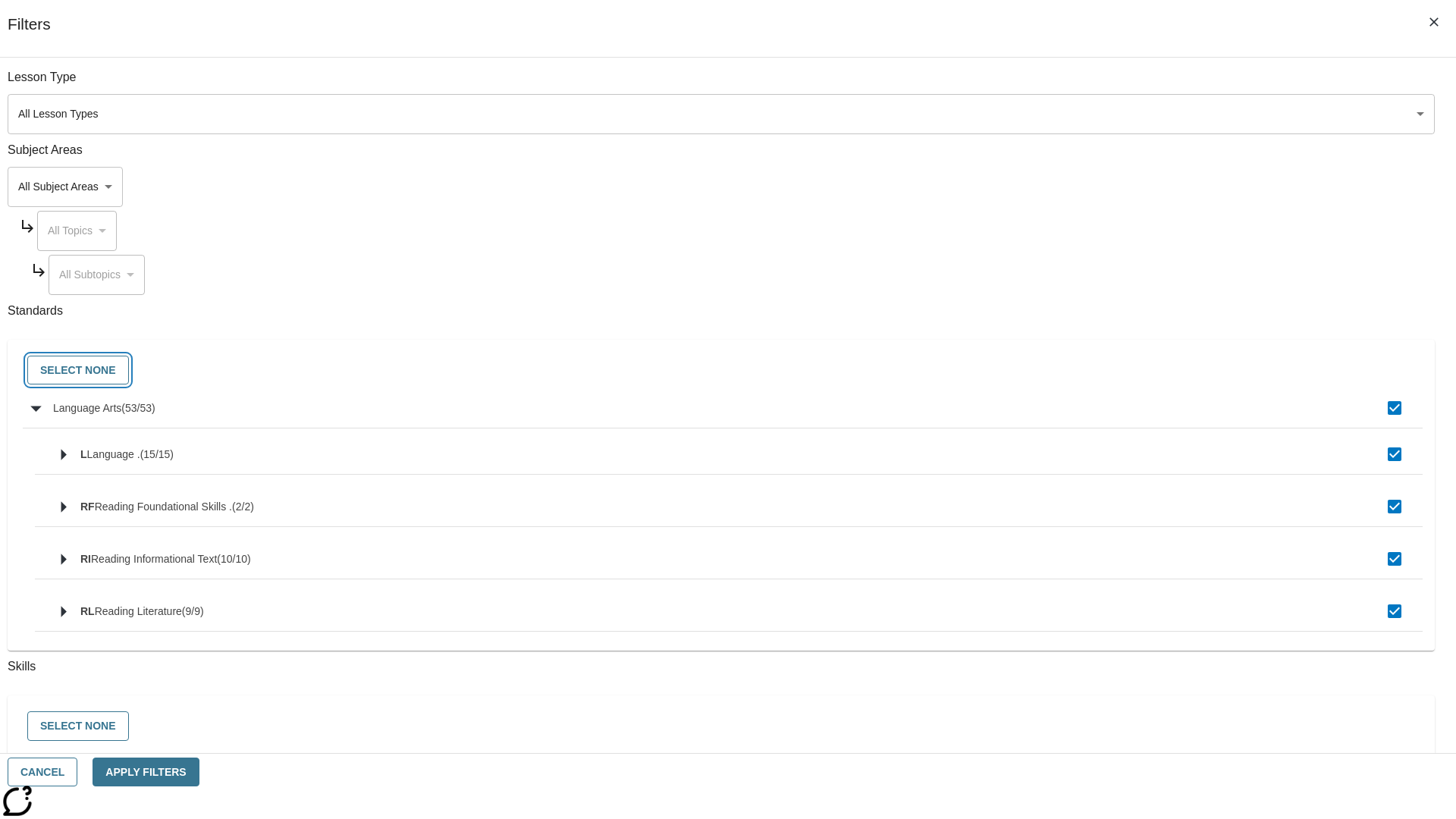
checkbox input "false"
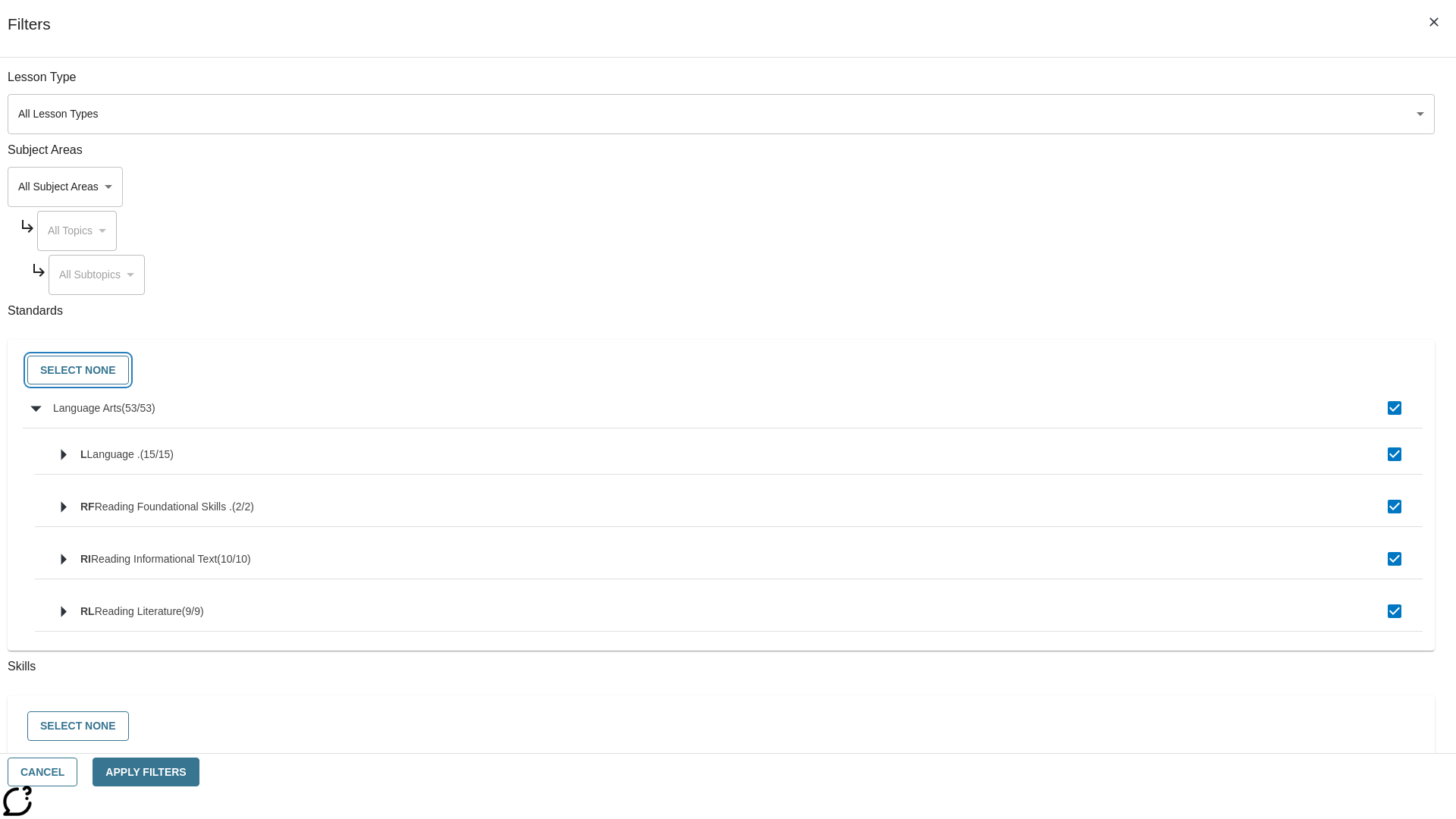
checkbox input "false"
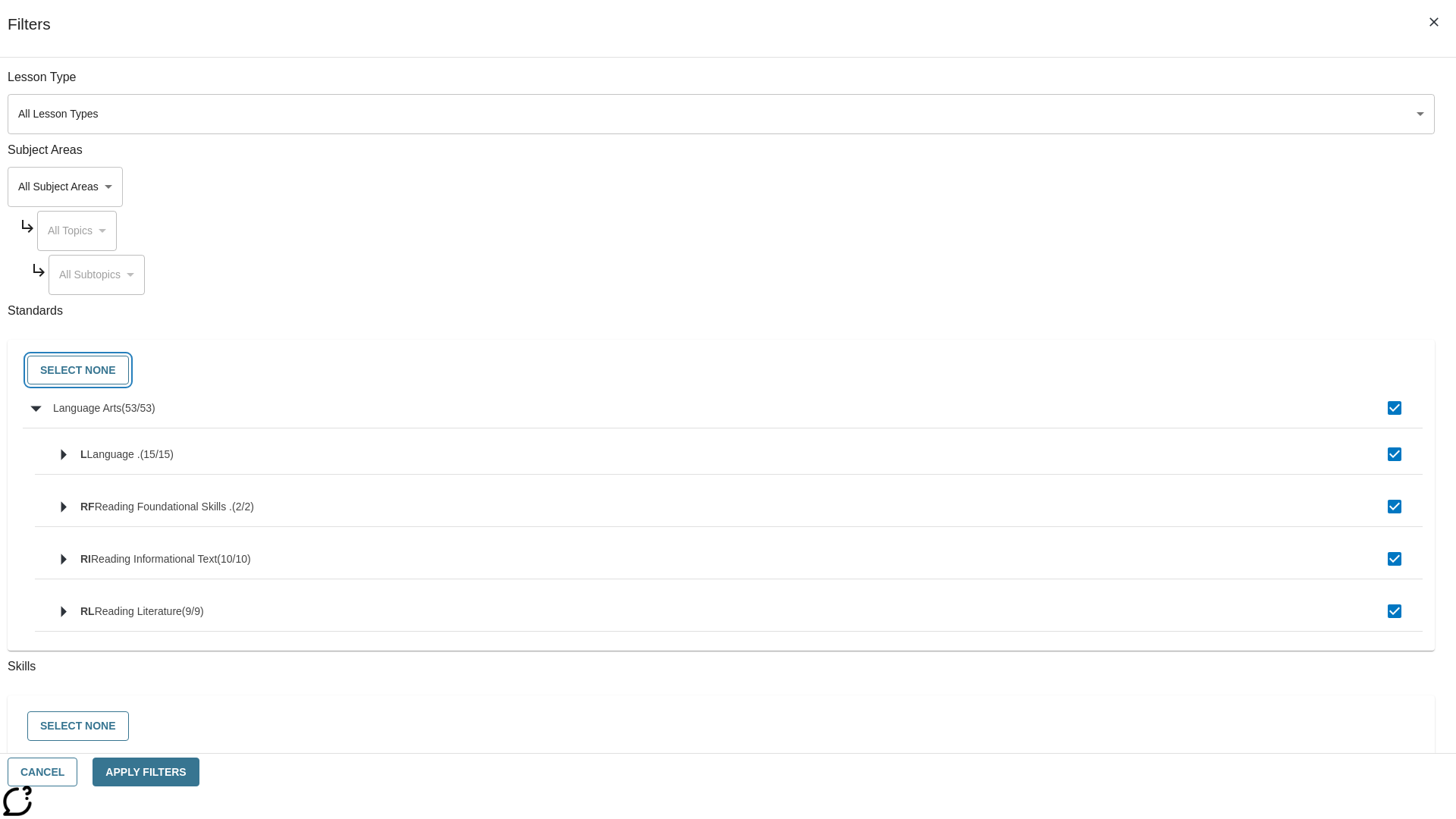
checkbox input "false"
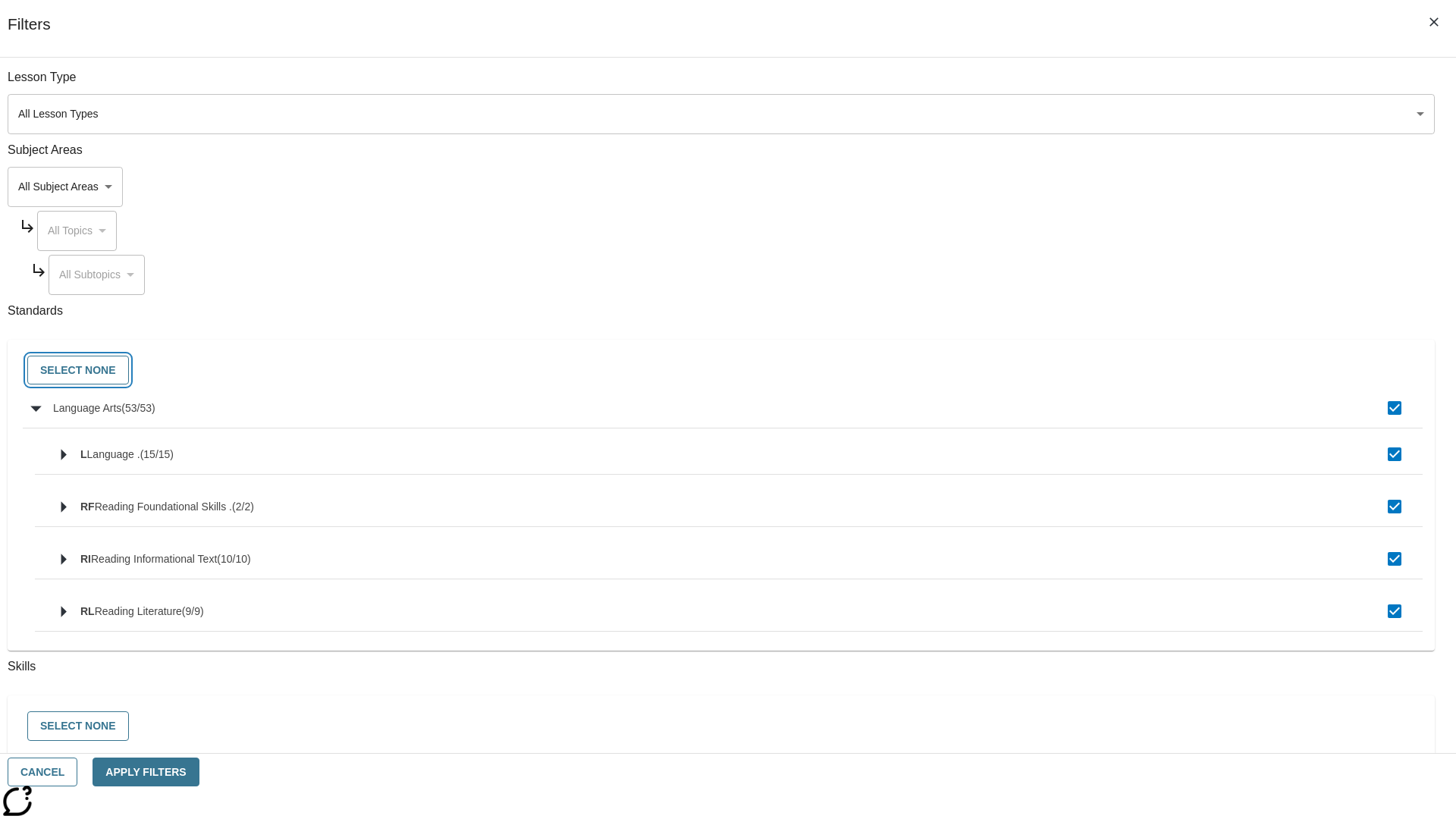
checkbox input "false"
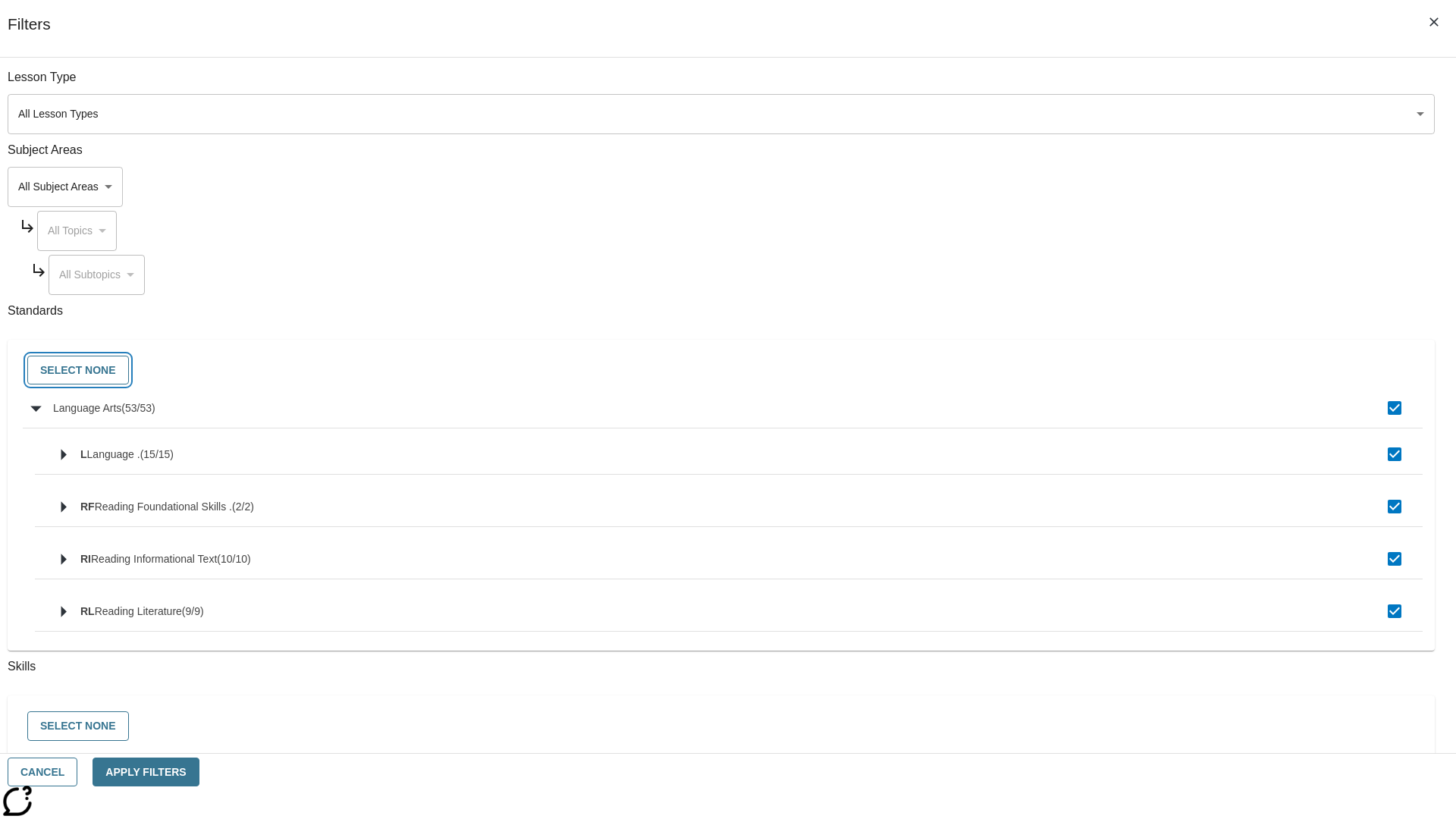
checkbox input "false"
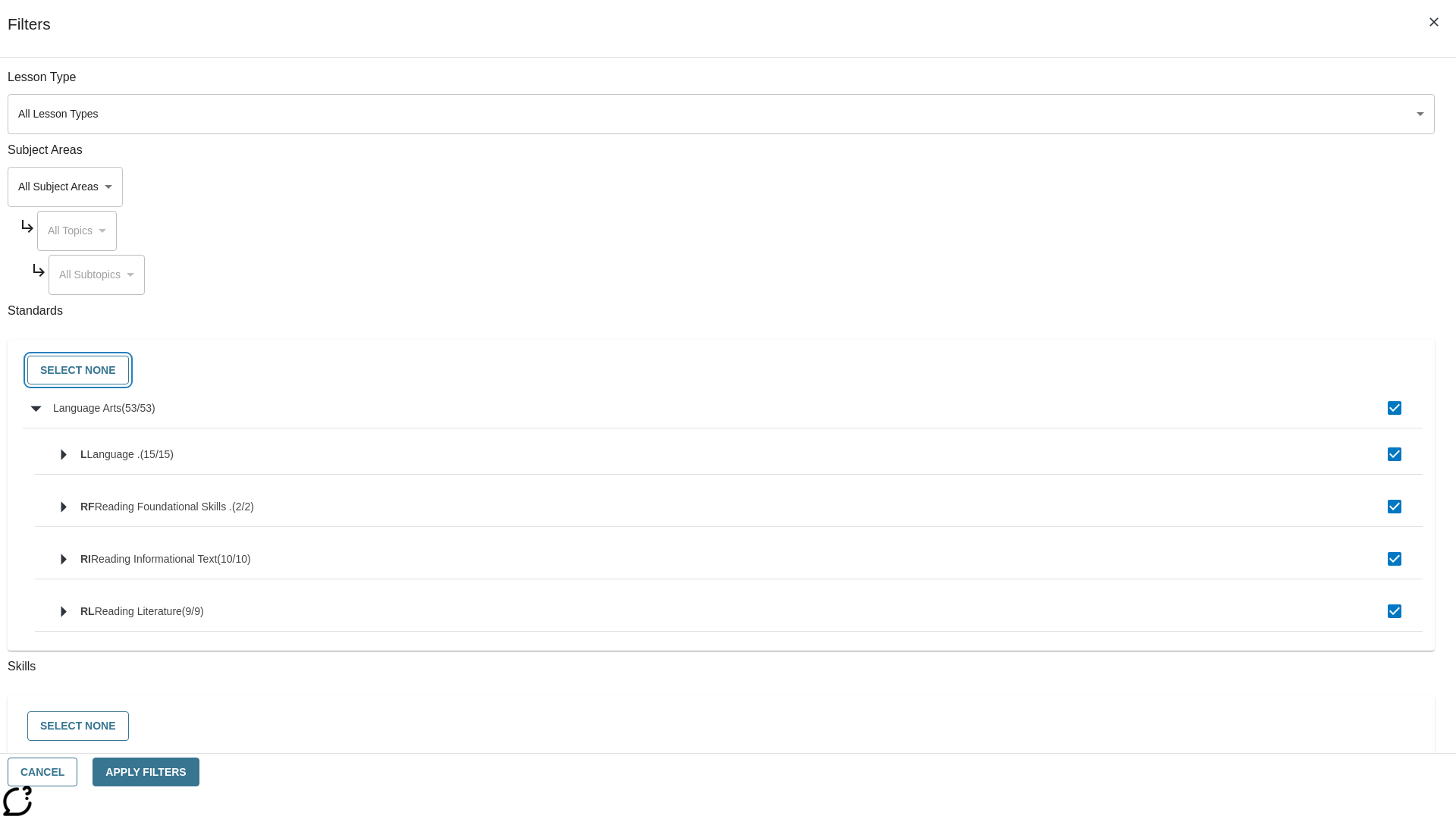
checkbox input "false"
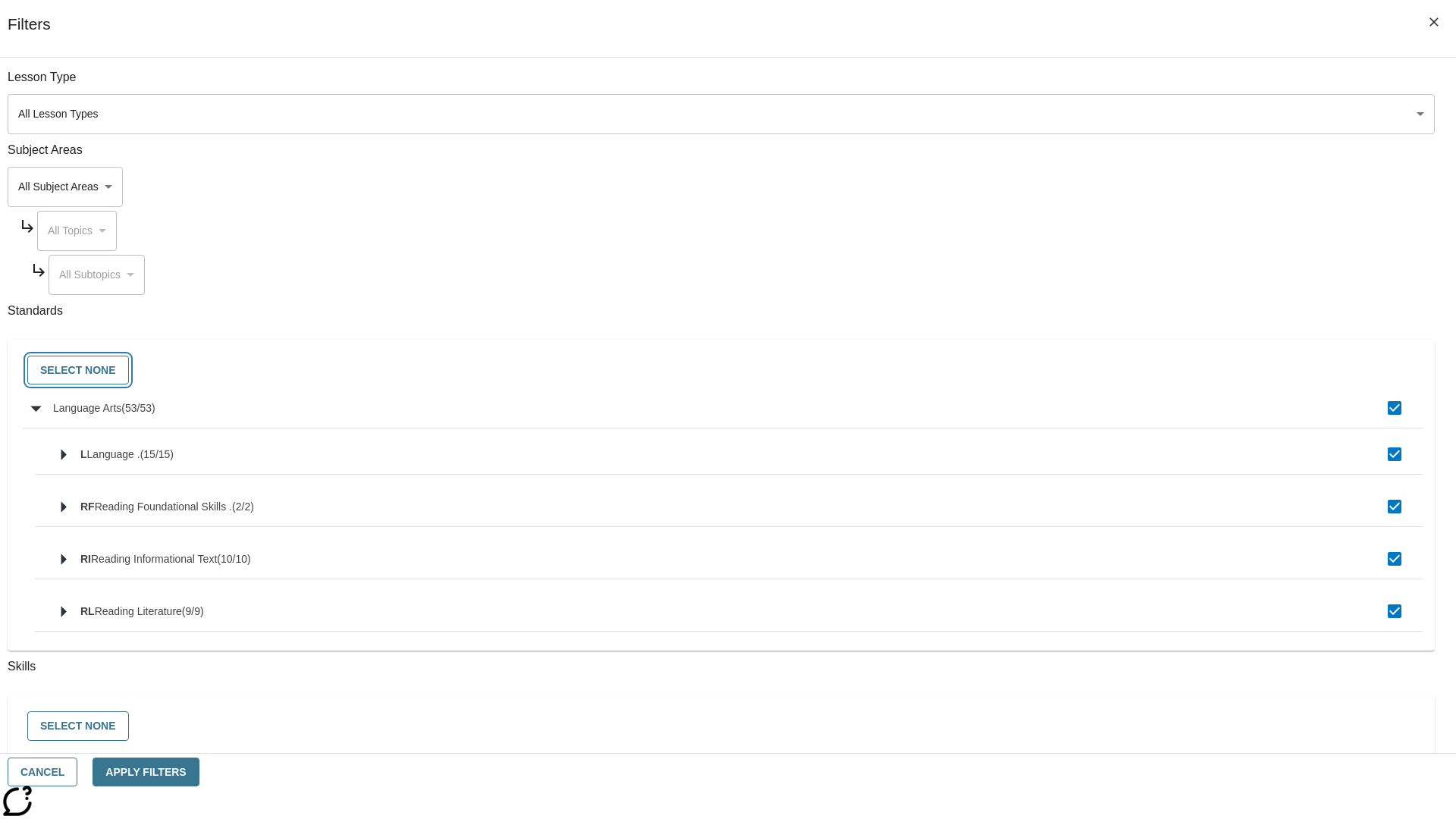
checkbox input "false"
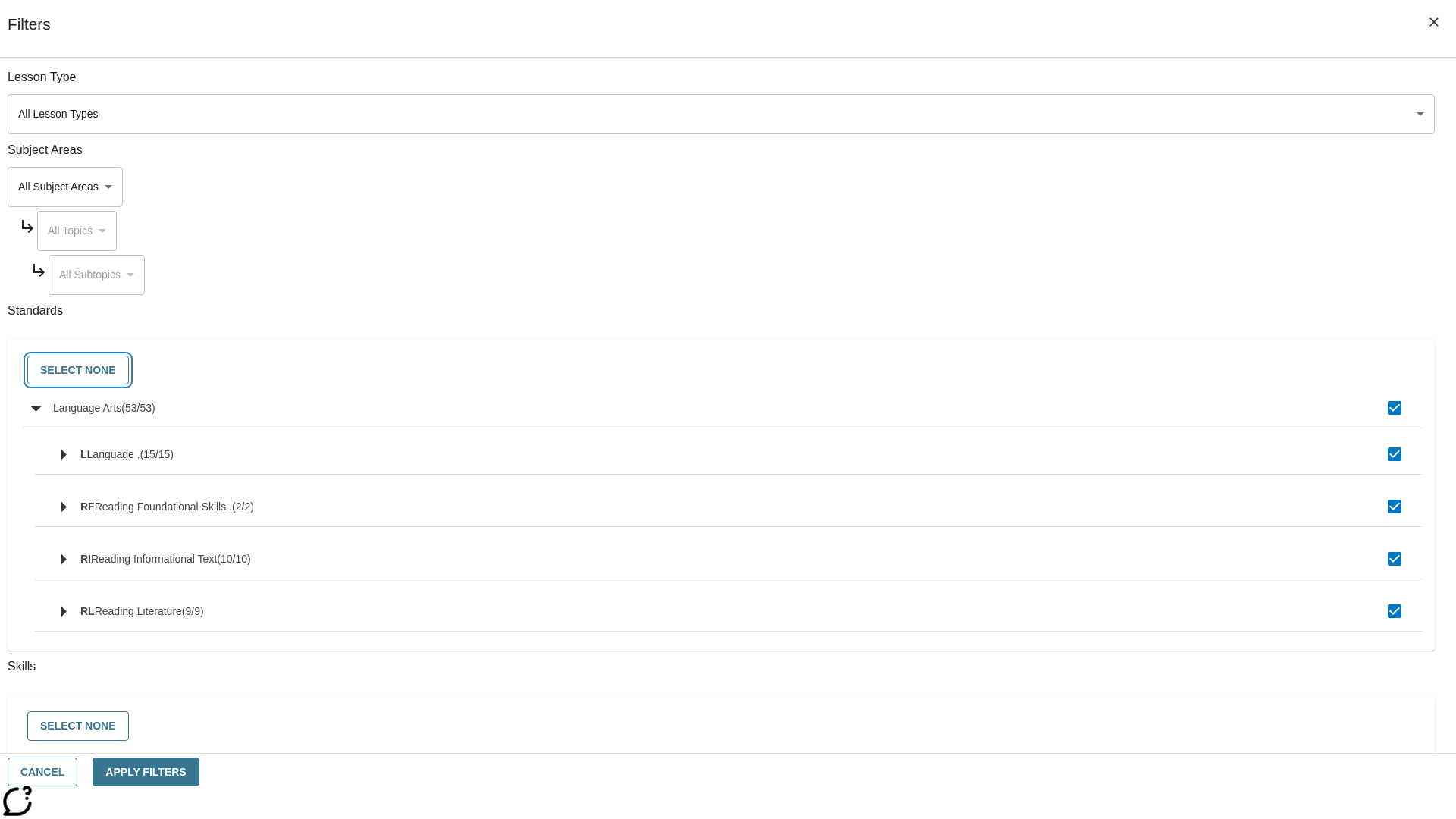
checkbox input "false"
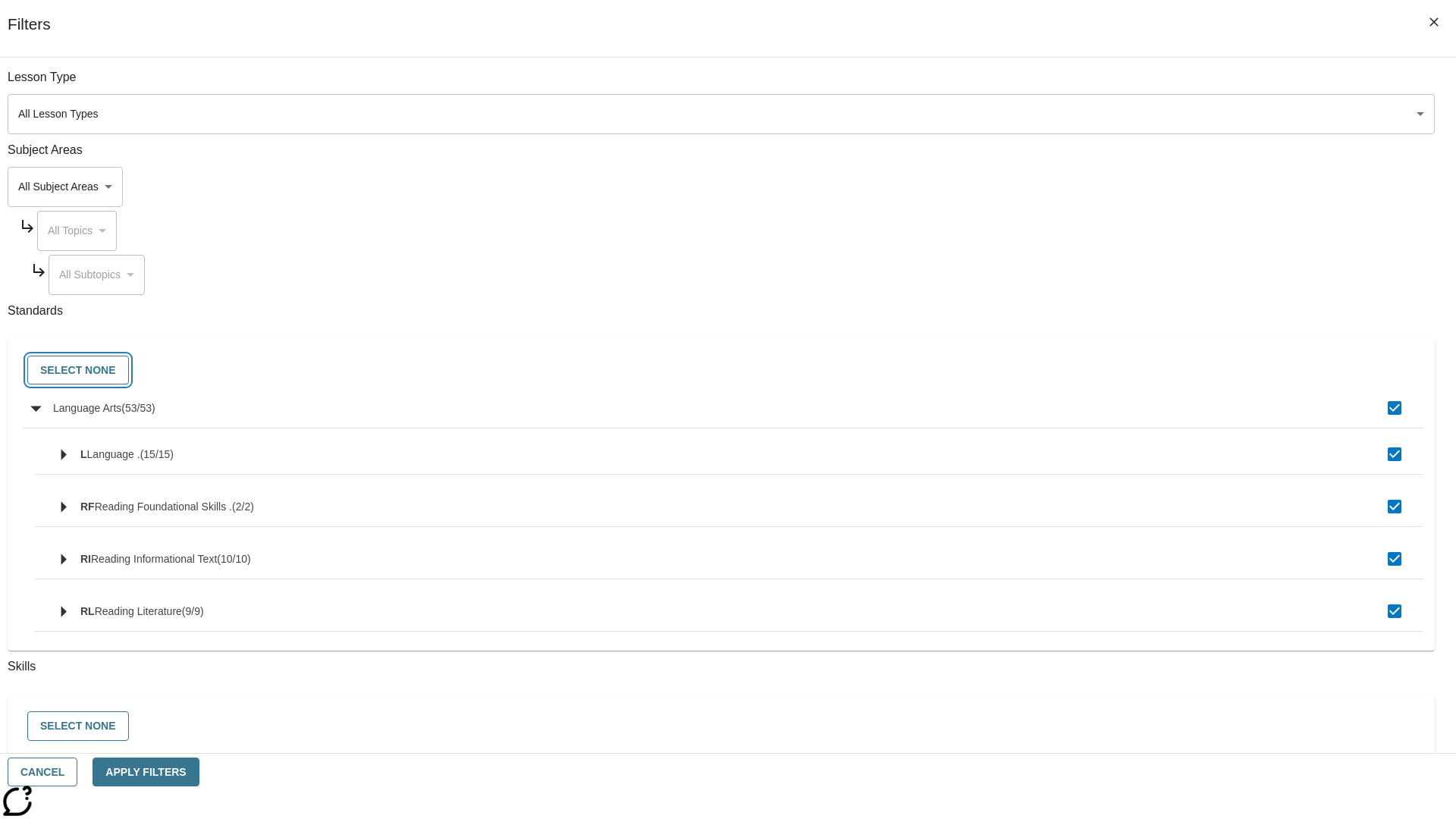
checkbox input "false"
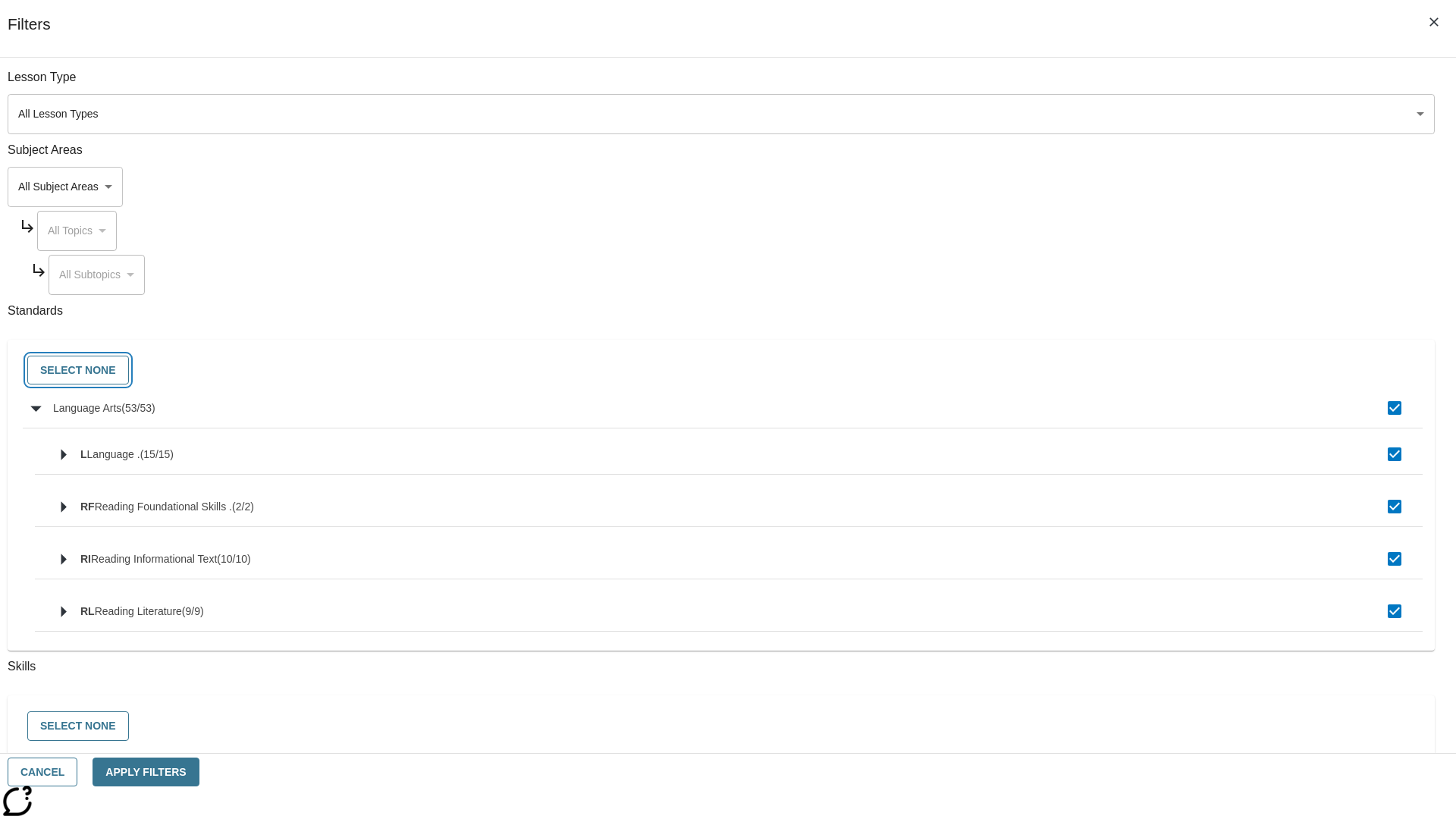
checkbox input "false"
click at [78, 773] on button "Cancel" at bounding box center [42, 773] width 70 height 30
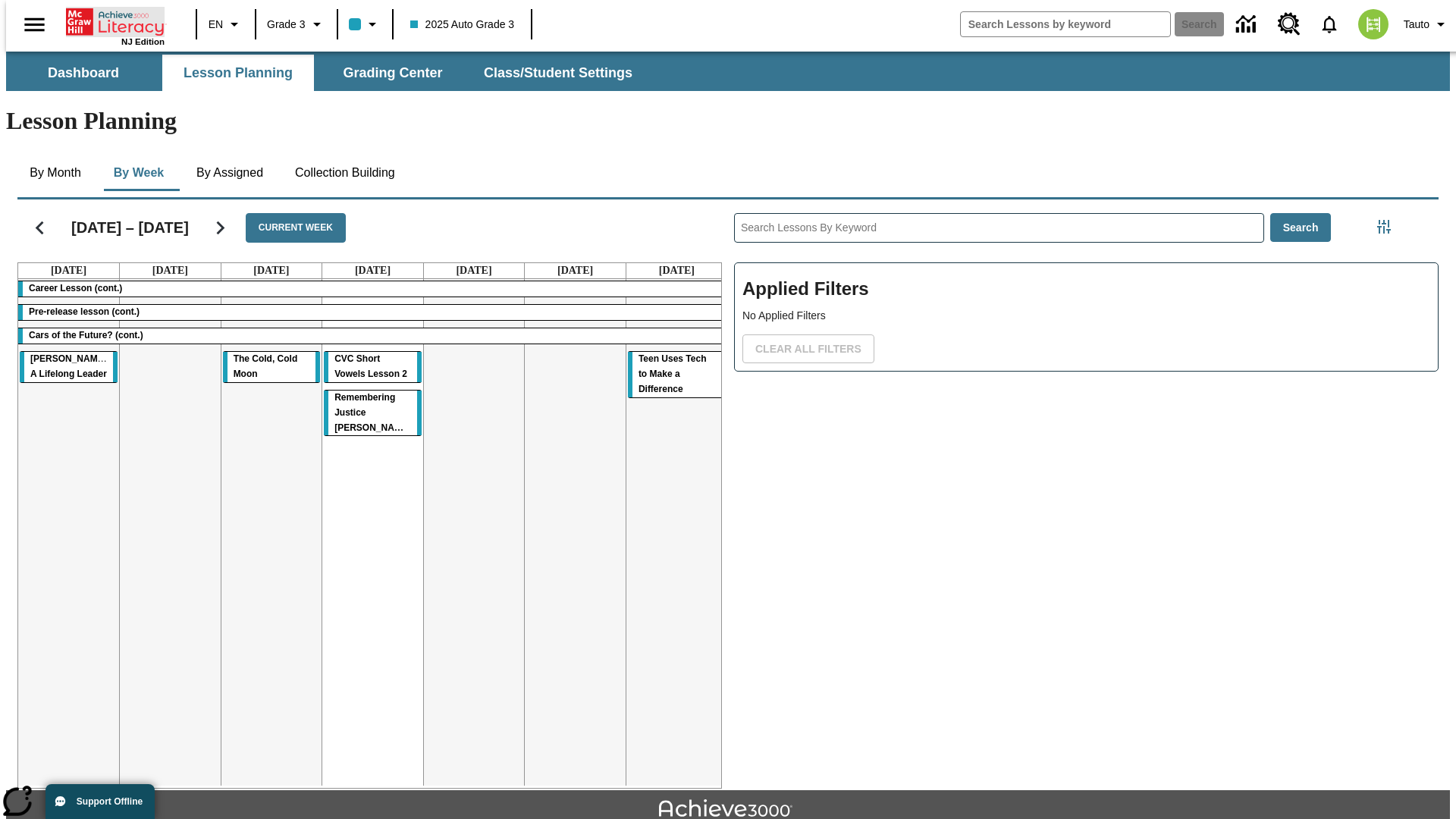
click at [110, 21] on icon "Home" at bounding box center [117, 22] width 101 height 30
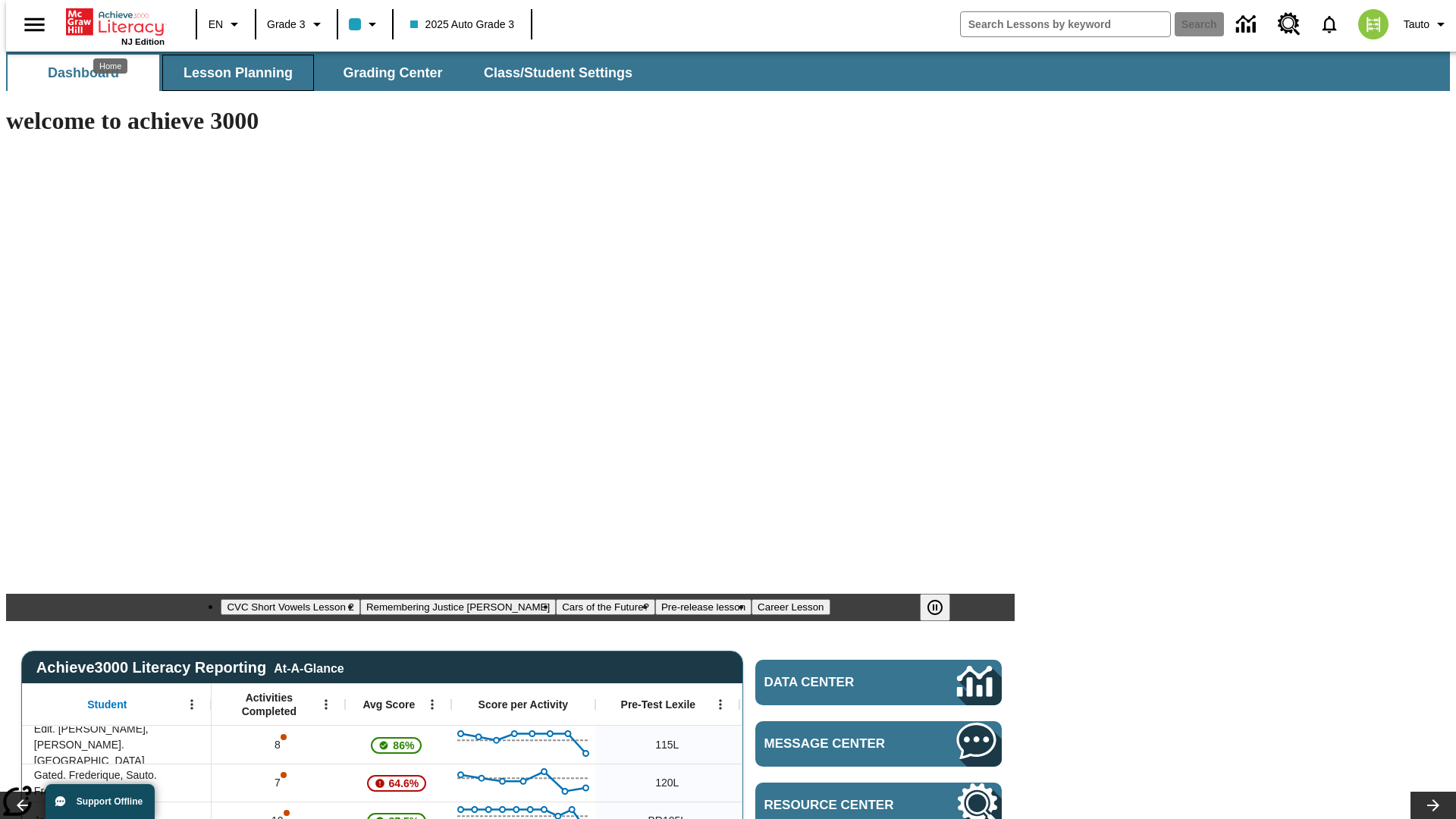
click at [232, 73] on span "Lesson Planning" at bounding box center [238, 74] width 110 height 18
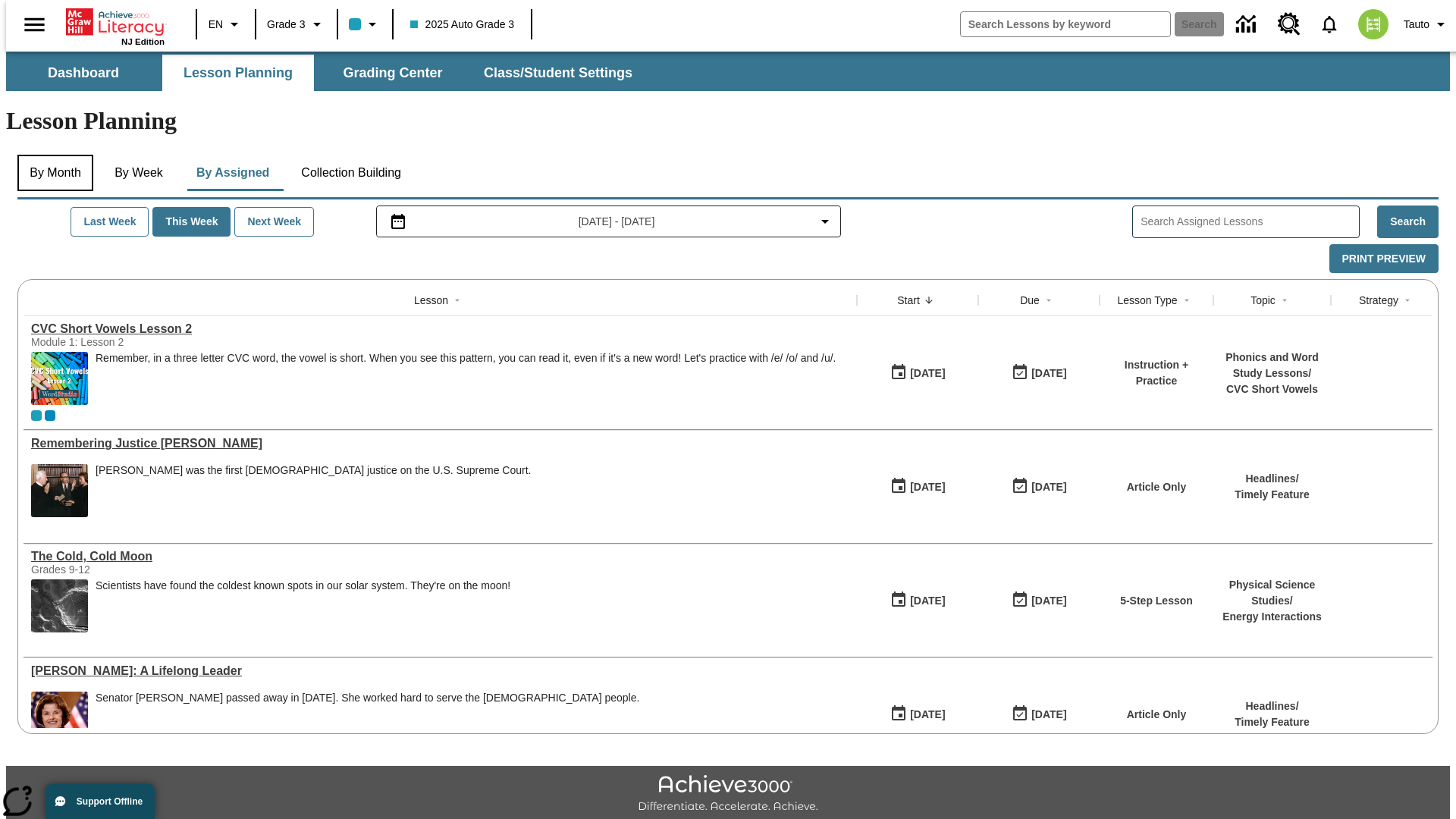
click at [51, 155] on button "By Month" at bounding box center [55, 174] width 76 height 37
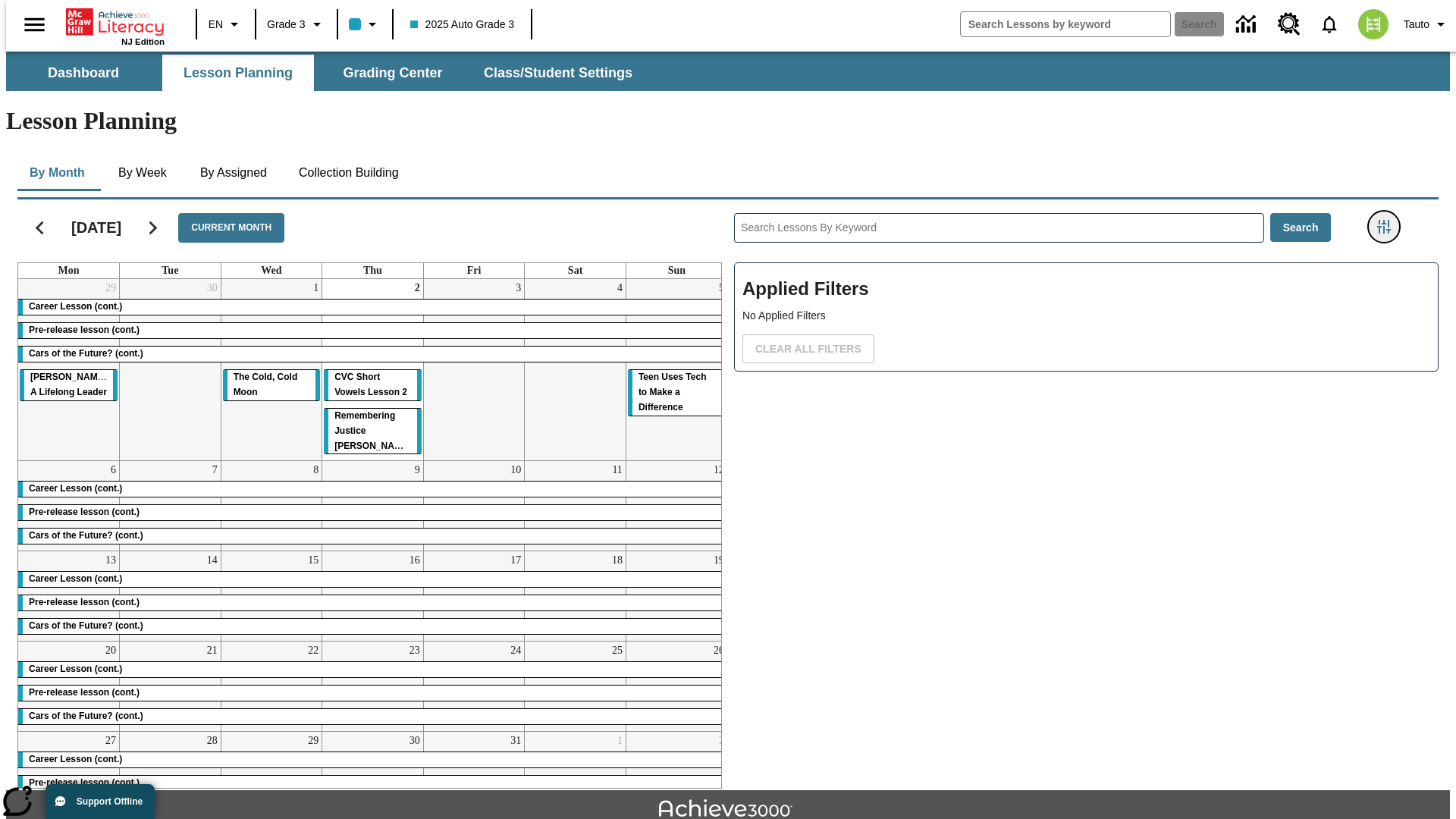
click at [1389, 220] on icon "Filters Side menu" at bounding box center [1384, 226] width 14 height 14
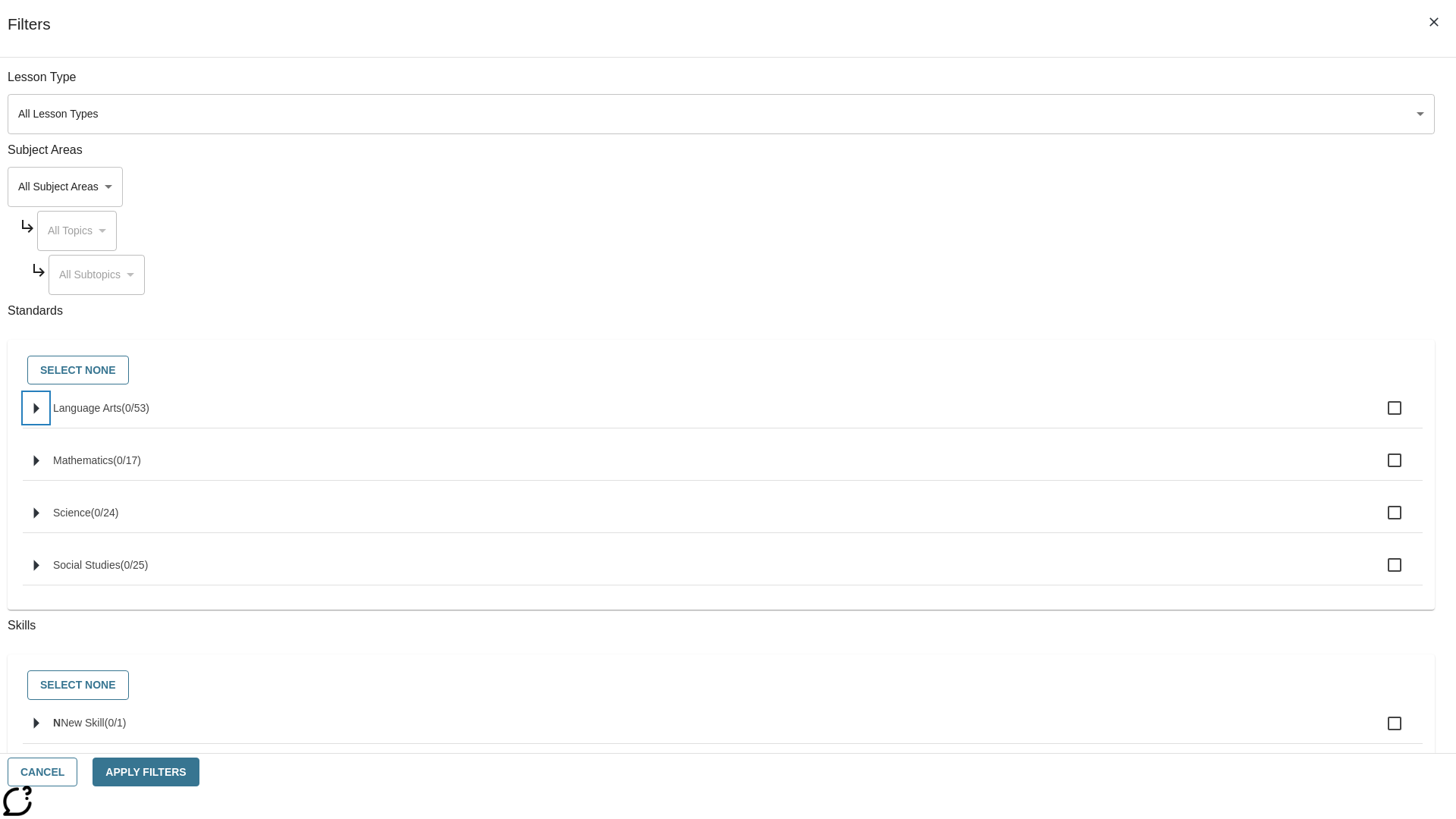
click at [39, 414] on icon "Select standards" at bounding box center [37, 409] width 6 height 11
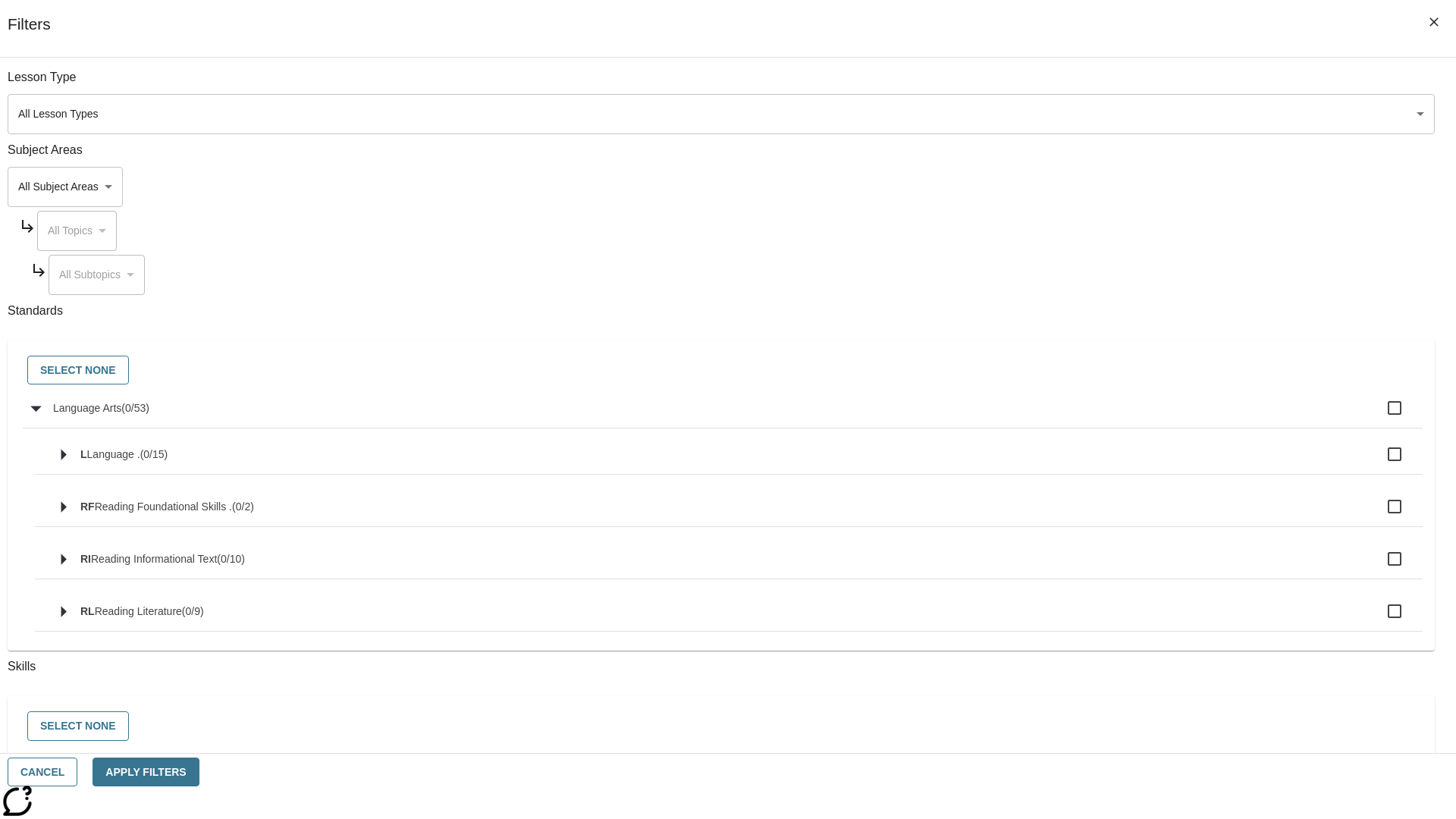
click at [1103, 417] on label "Language Arts ( 0 / 53 )" at bounding box center [732, 408] width 1358 height 32
click at [1378, 417] on input "Language Arts ( 0 / 53 )" at bounding box center [1394, 408] width 32 height 32
checkbox input "true"
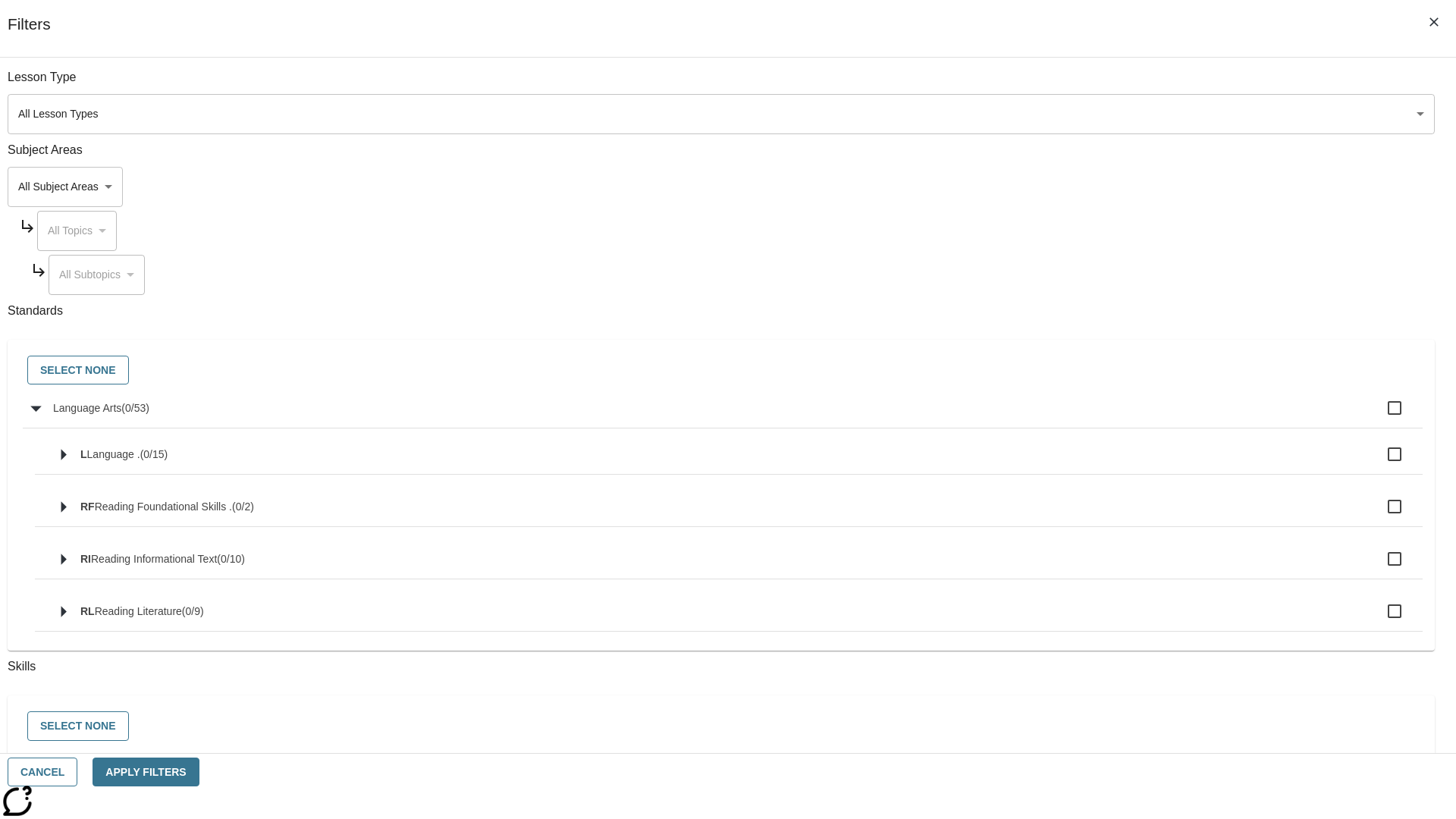
checkbox input "true"
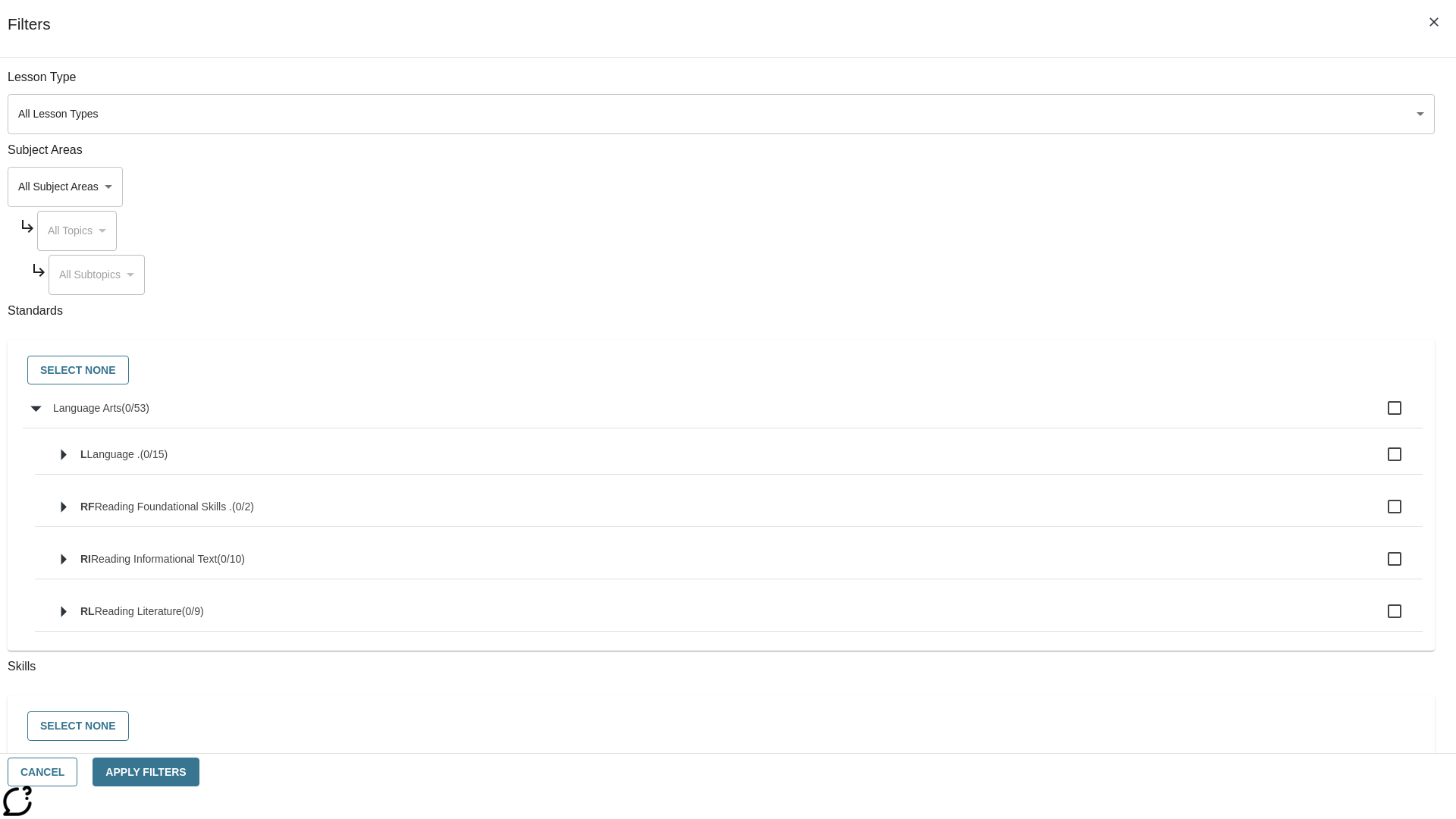
checkbox input "true"
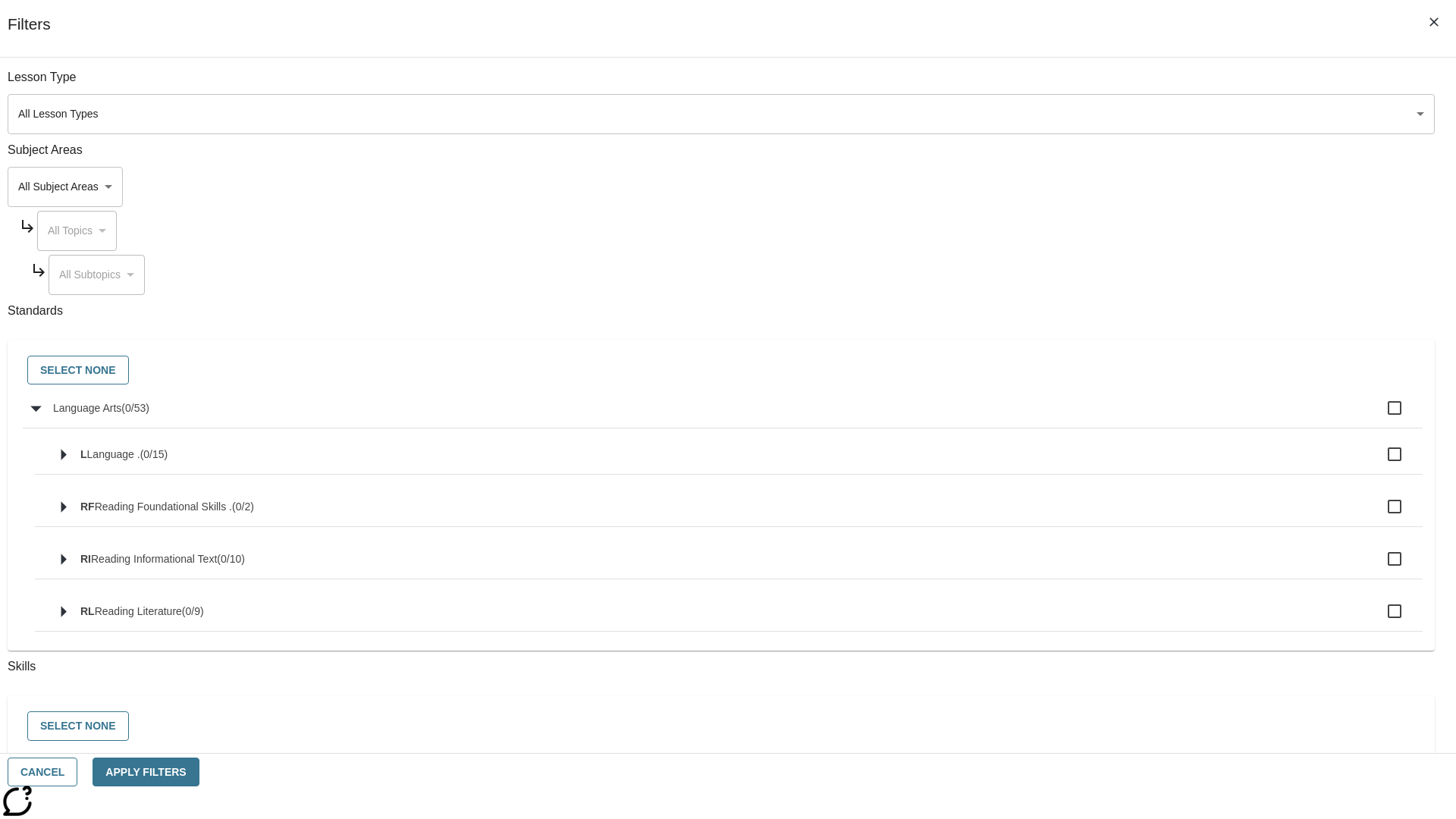
checkbox input "true"
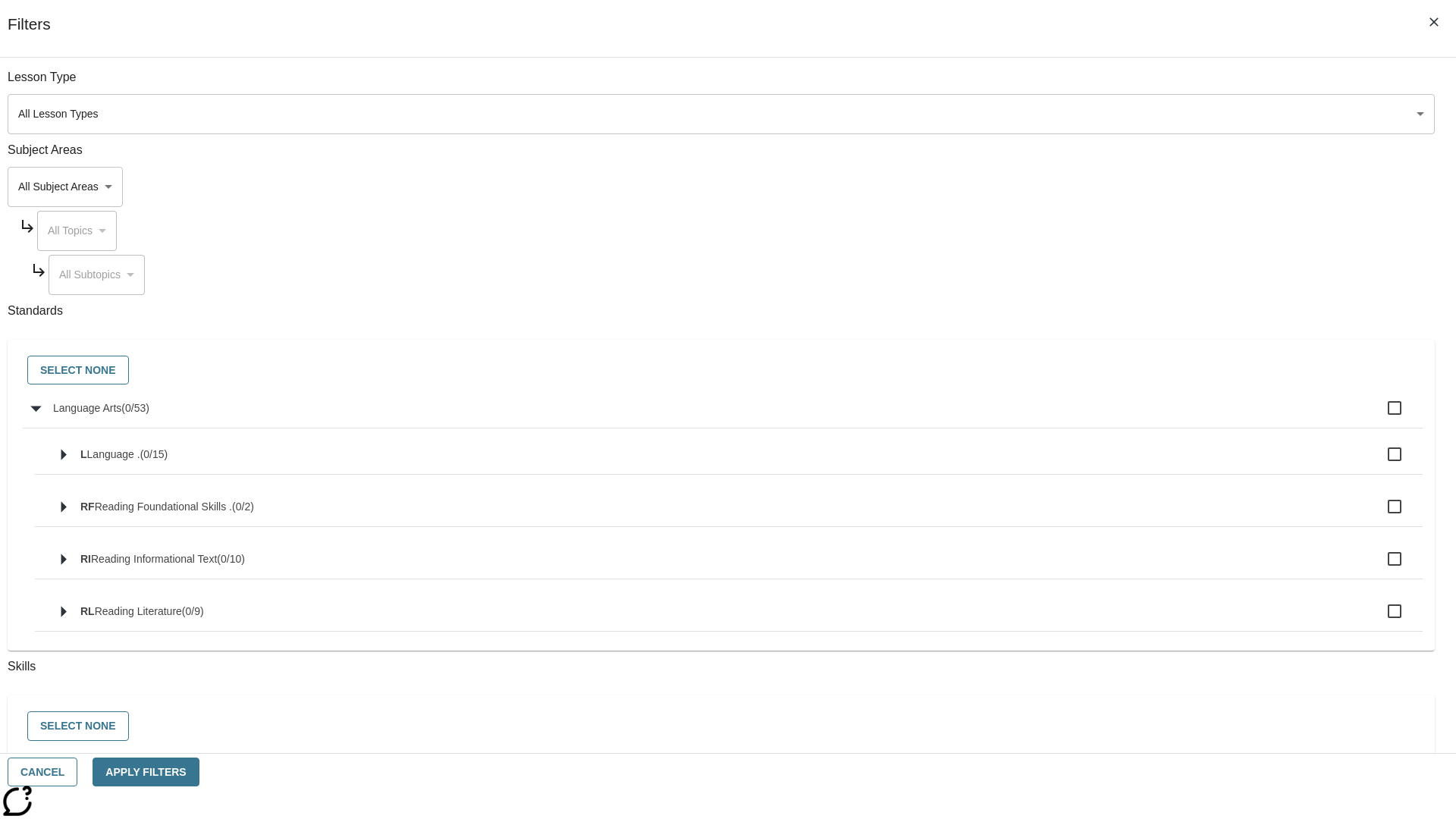
checkbox input "true"
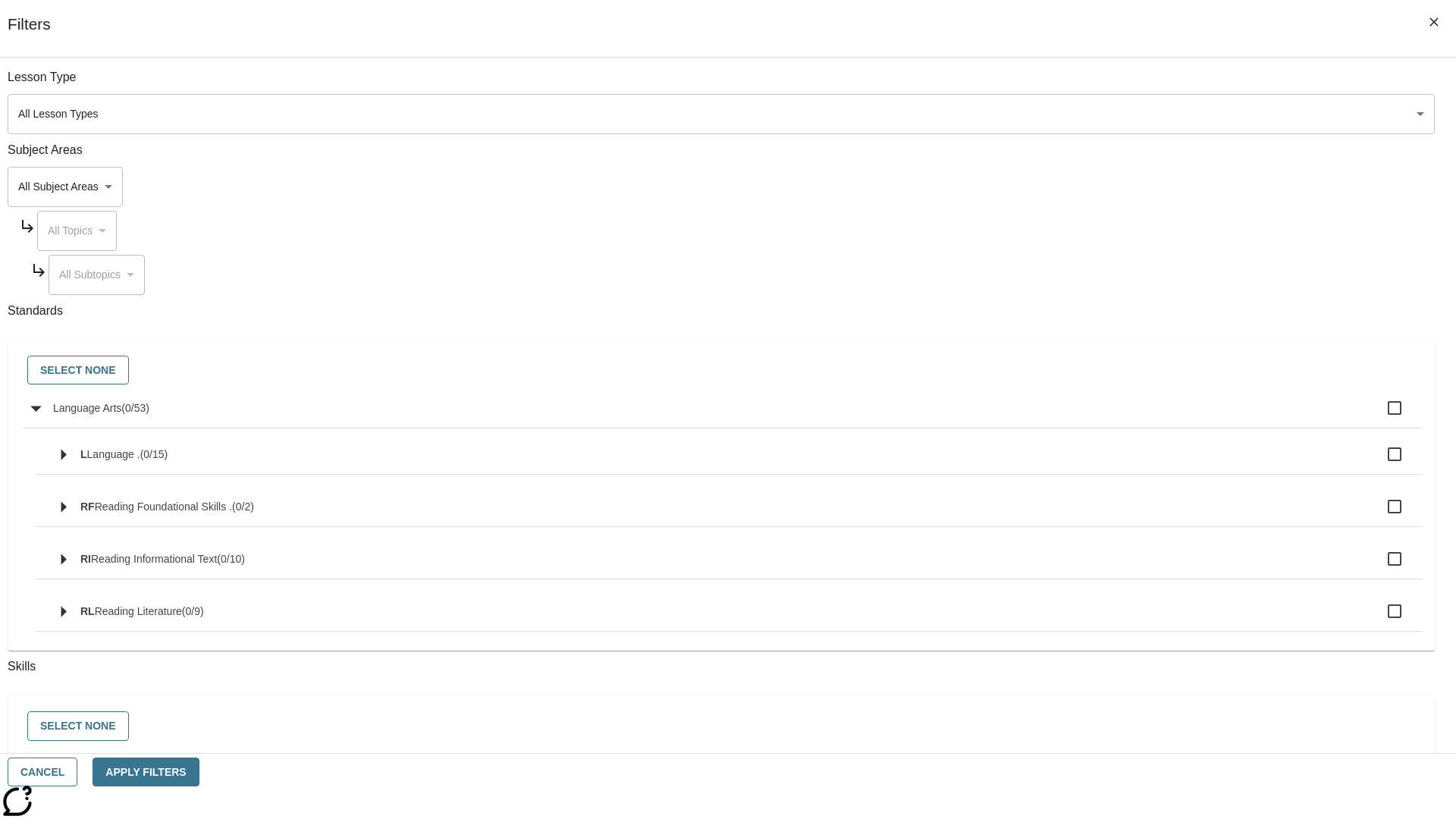
checkbox input "true"
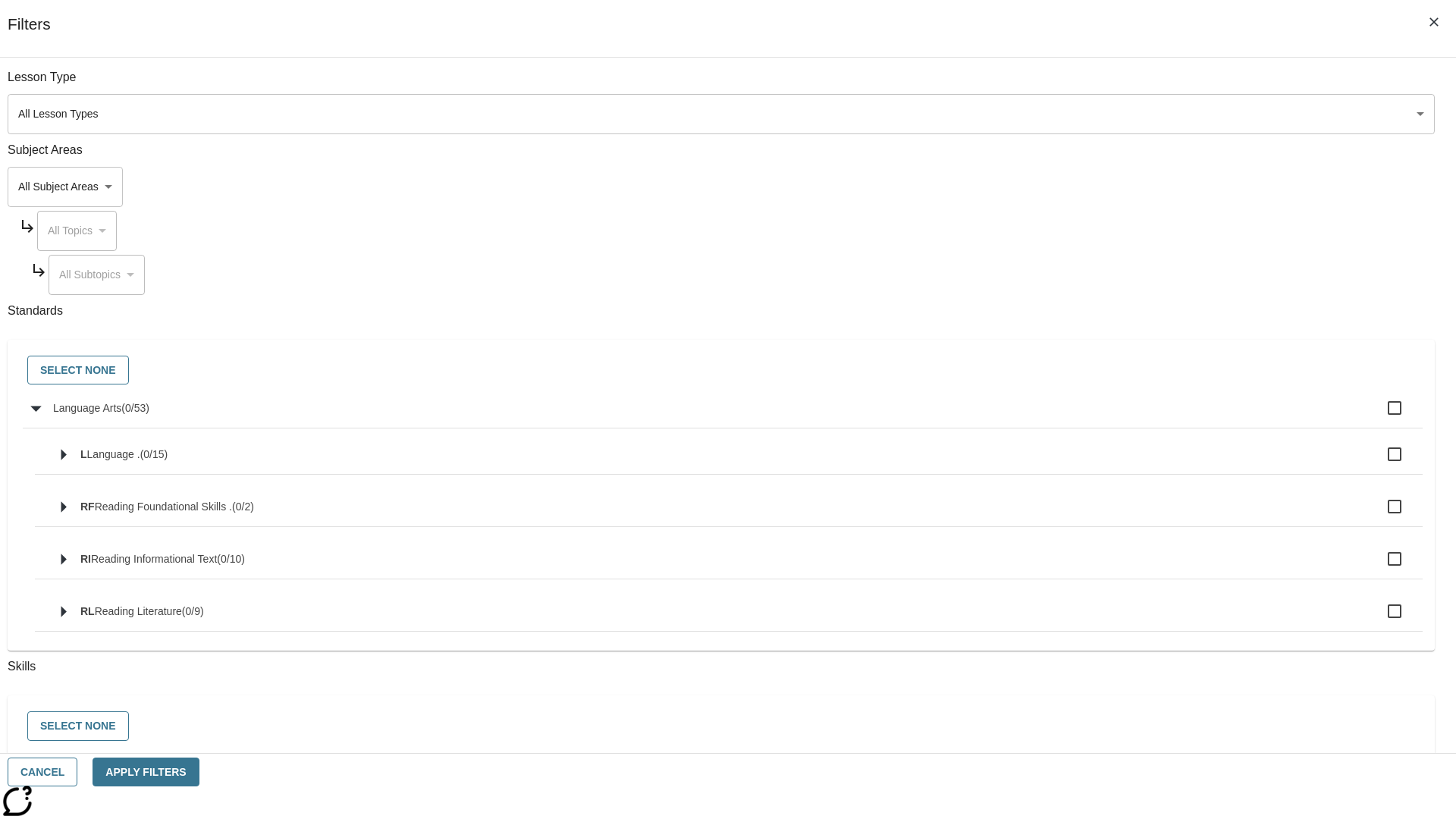
checkbox input "true"
